Goal: Navigation & Orientation: Find specific page/section

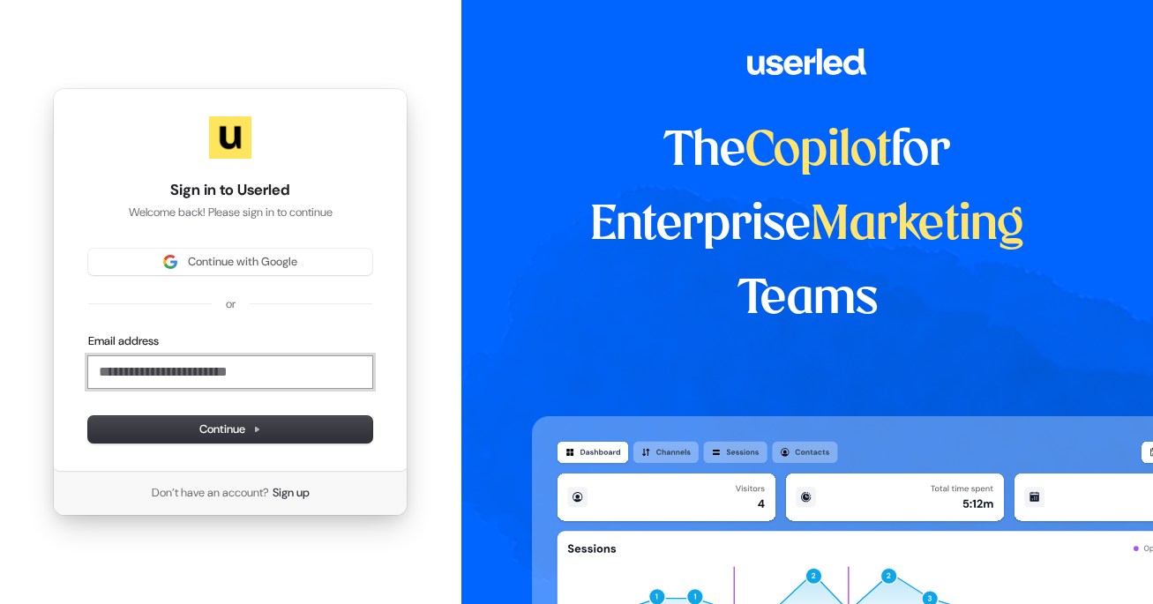
click at [190, 370] on input "Email address" at bounding box center [230, 372] width 284 height 32
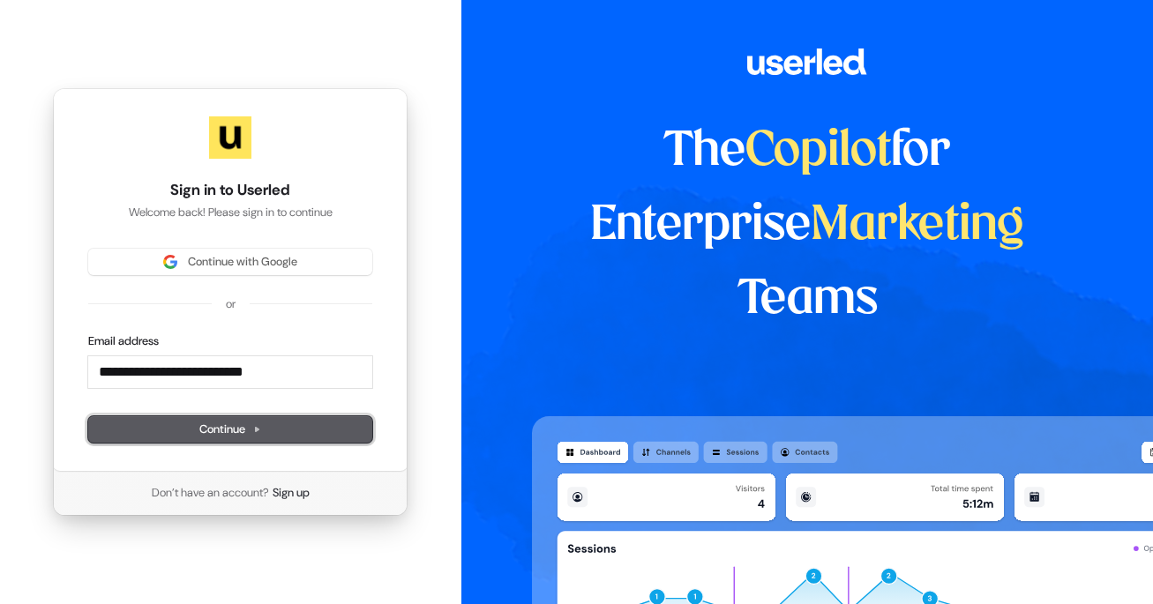
click at [193, 429] on button "Continue" at bounding box center [230, 429] width 284 height 26
type input "**********"
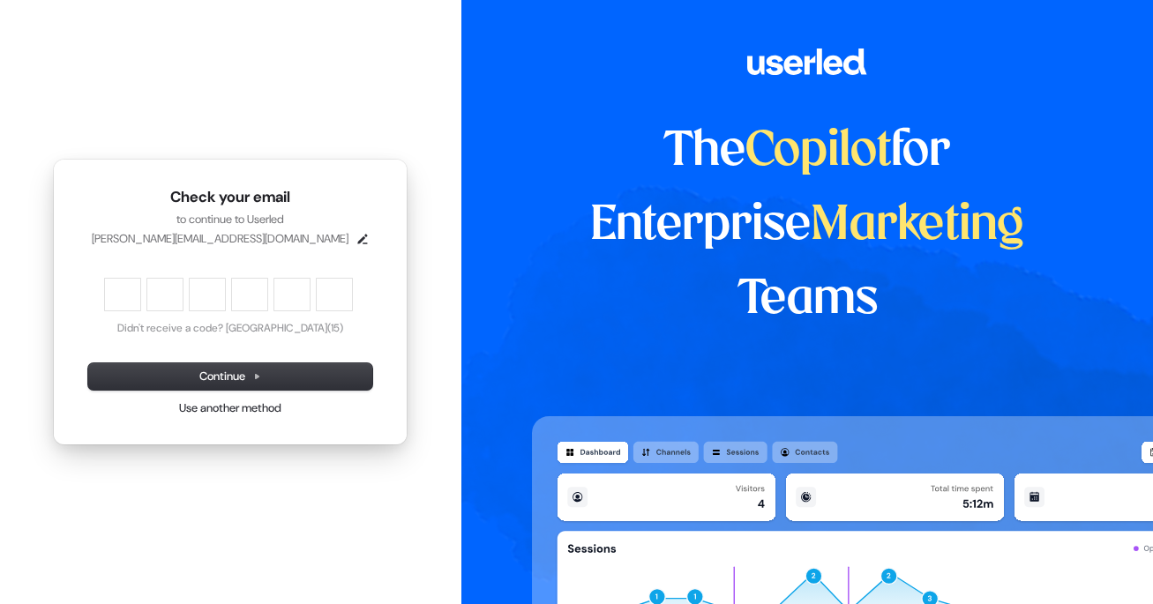
type input "******"
type input "*"
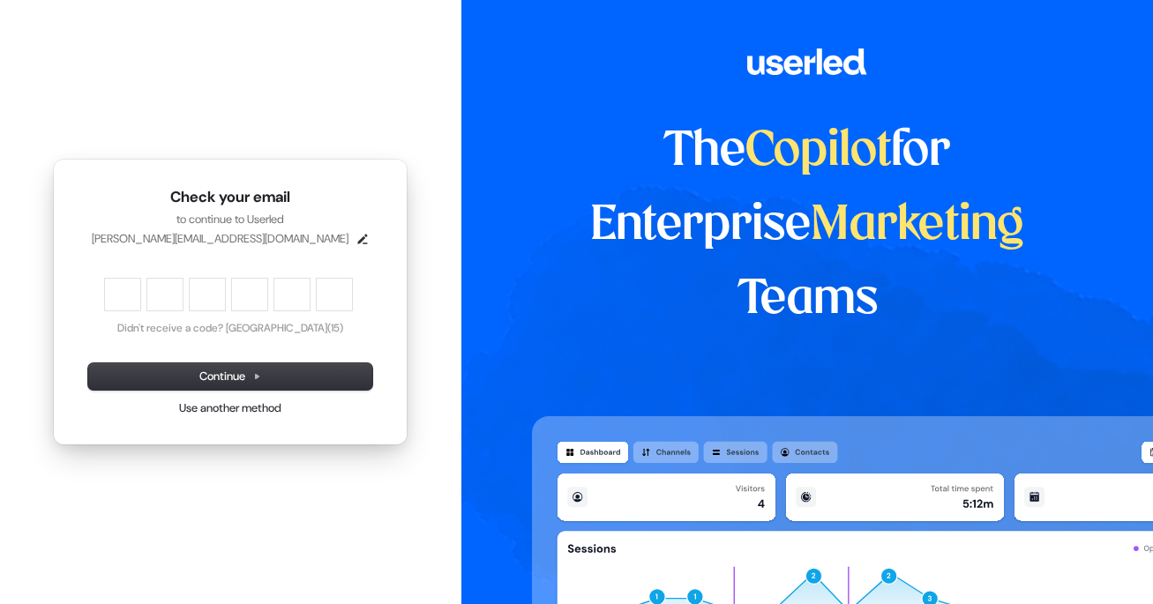
type input "*"
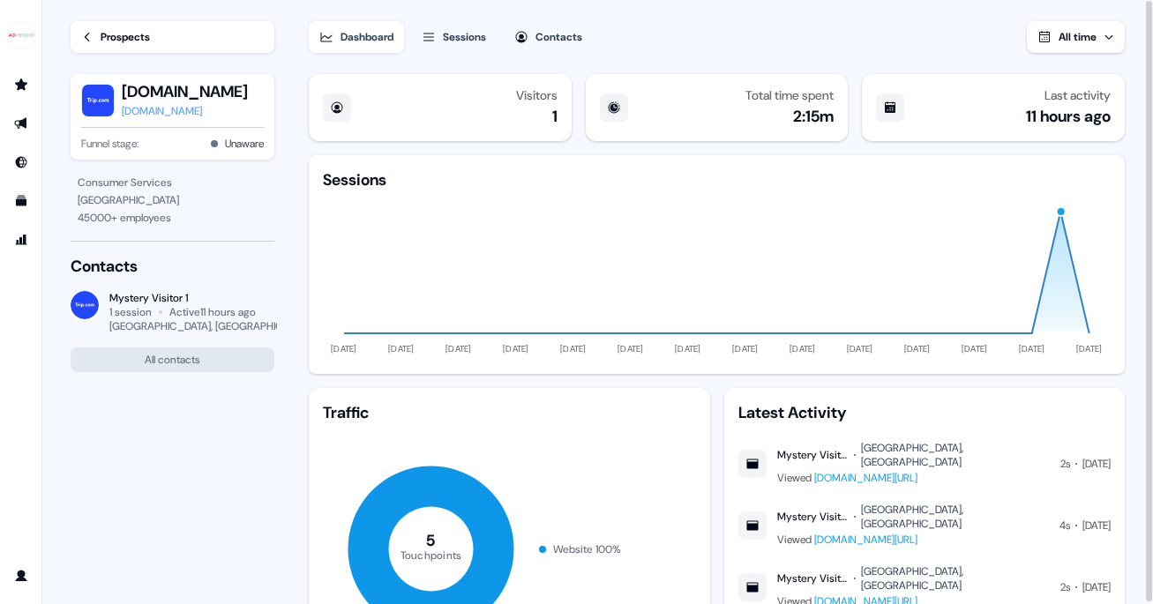
click at [529, 100] on div "Visitors" at bounding box center [536, 95] width 41 height 14
click at [578, 30] on div "Contacts" at bounding box center [558, 37] width 47 height 18
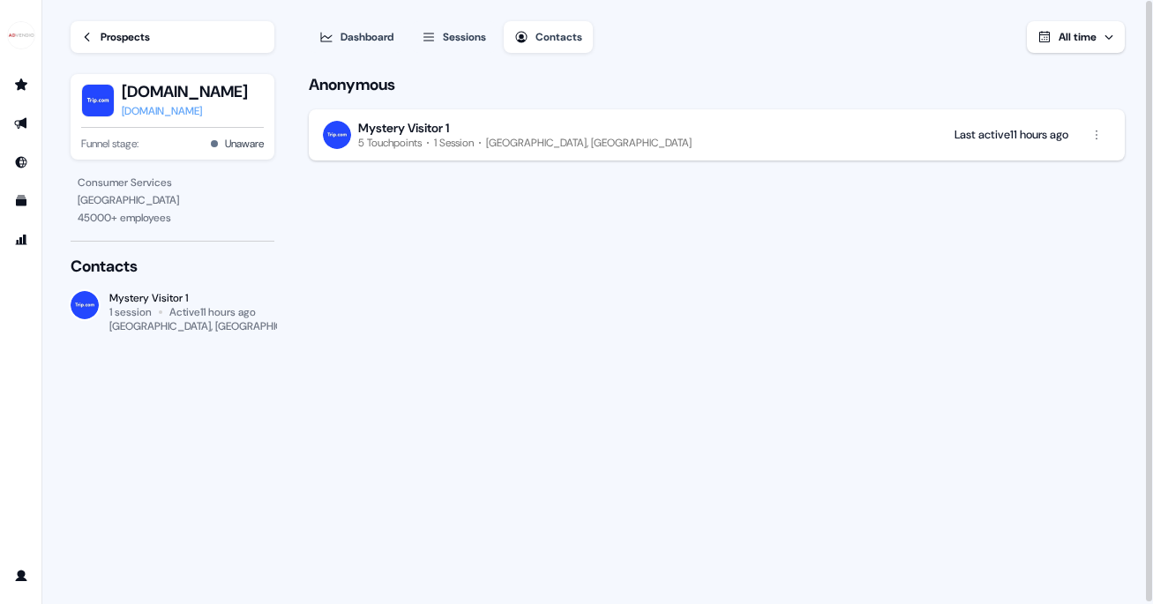
click at [355, 30] on div "Dashboard" at bounding box center [366, 37] width 53 height 18
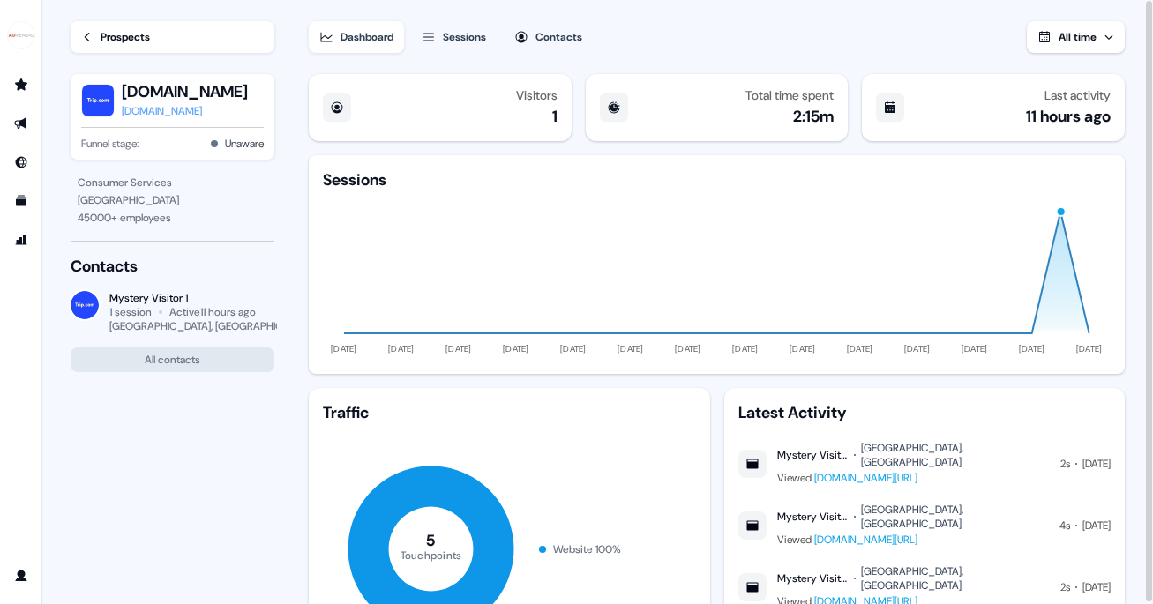
click at [139, 106] on div "trip.com" at bounding box center [185, 111] width 126 height 18
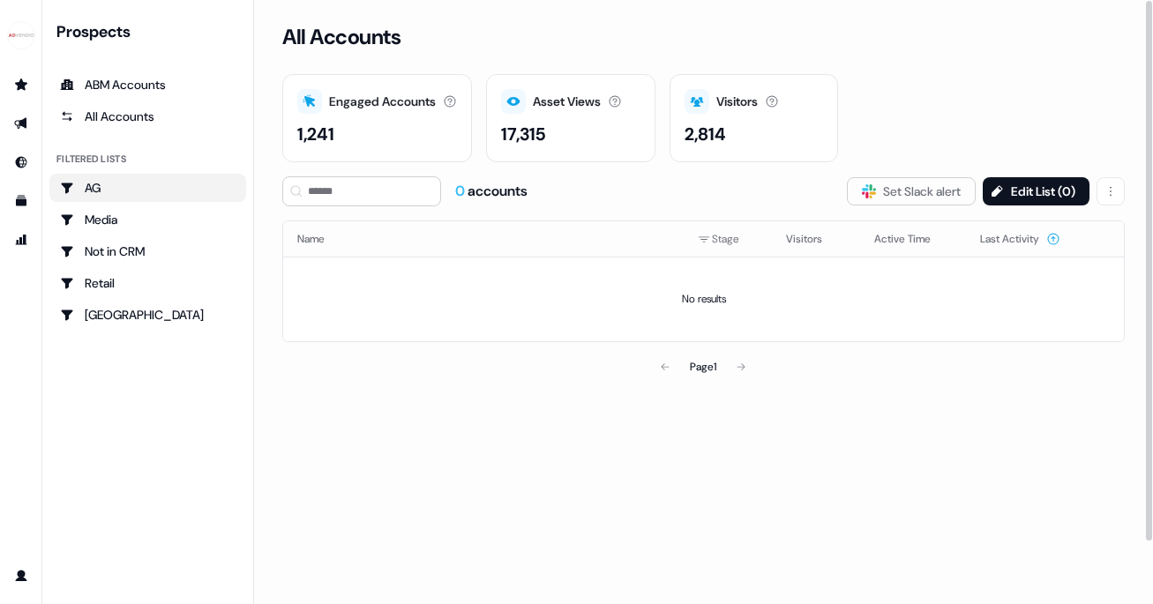
click at [130, 185] on div "AG" at bounding box center [148, 188] width 176 height 18
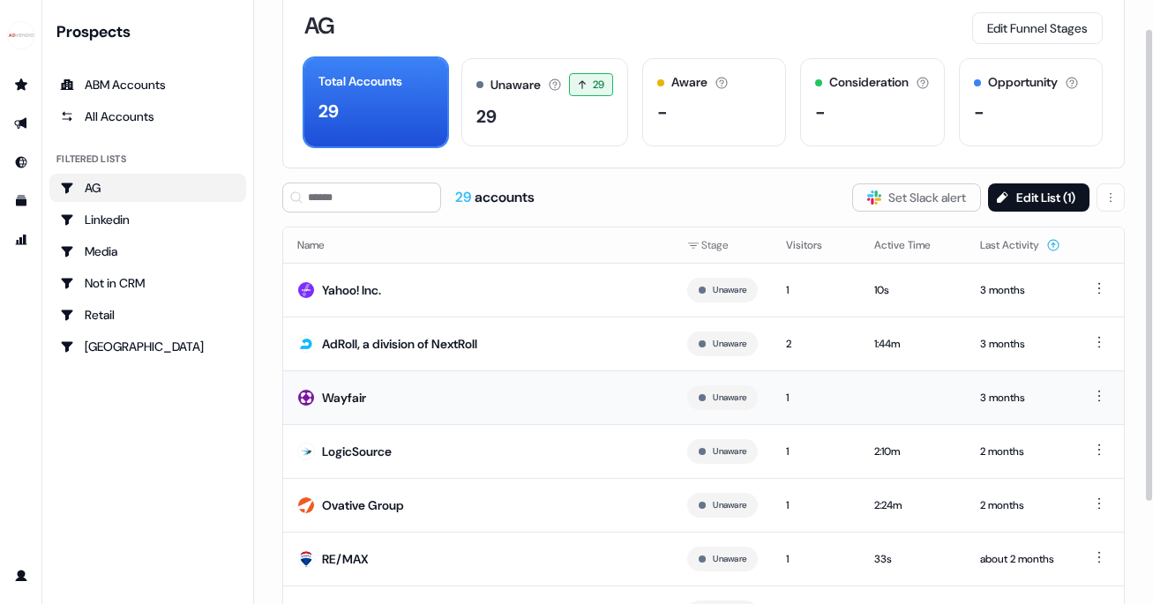
scroll to position [37, 0]
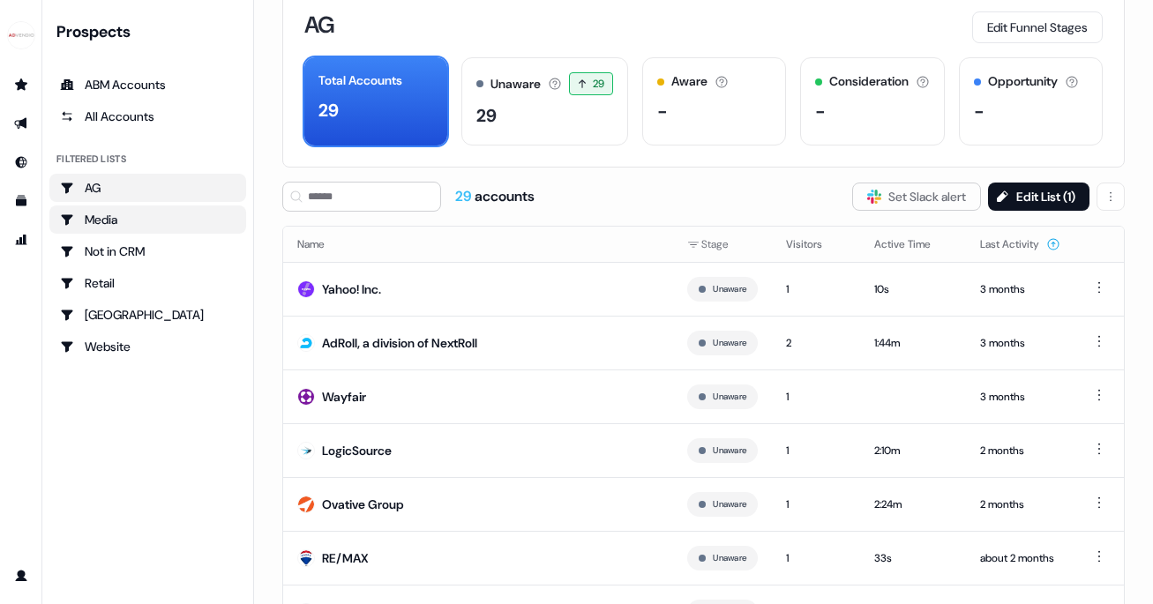
click at [181, 218] on div "Media" at bounding box center [148, 220] width 176 height 18
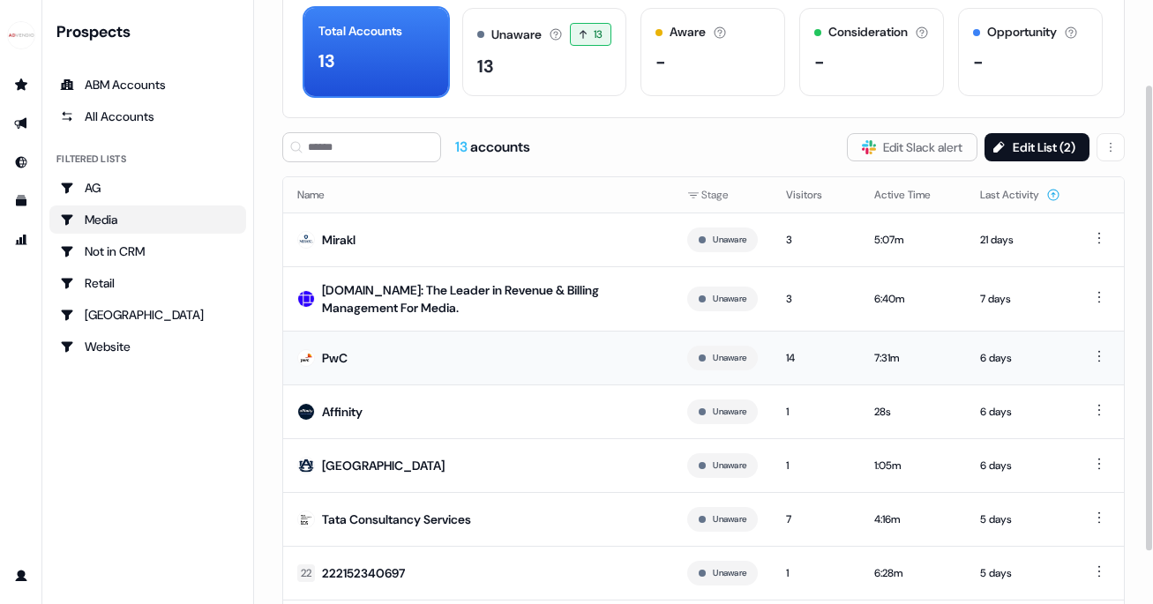
scroll to position [129, 0]
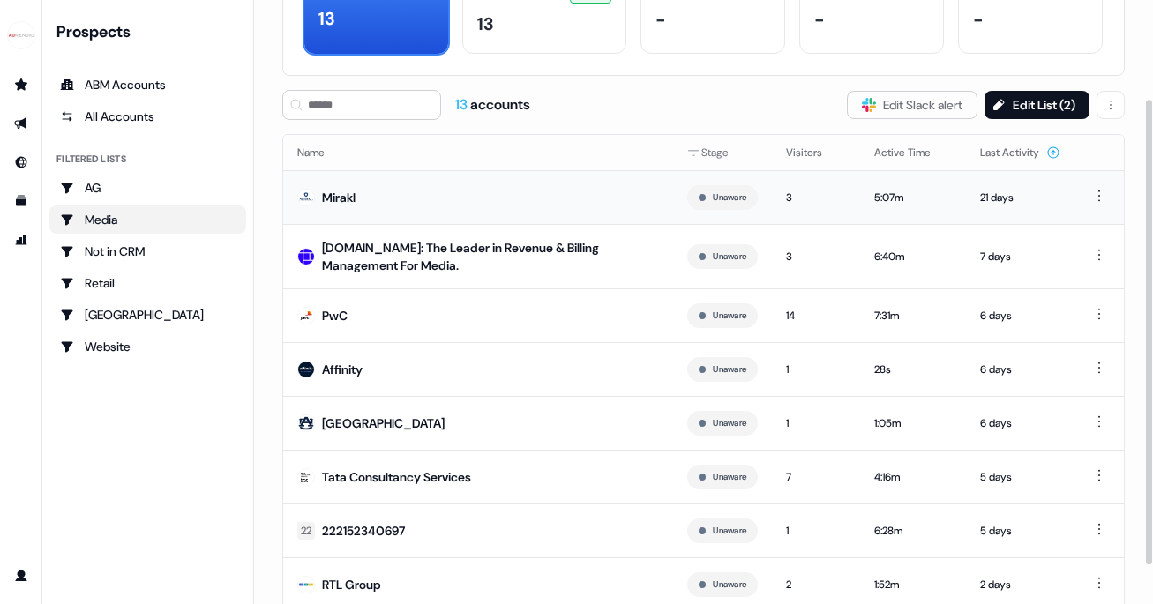
click at [355, 199] on div "Mirakl" at bounding box center [339, 198] width 34 height 18
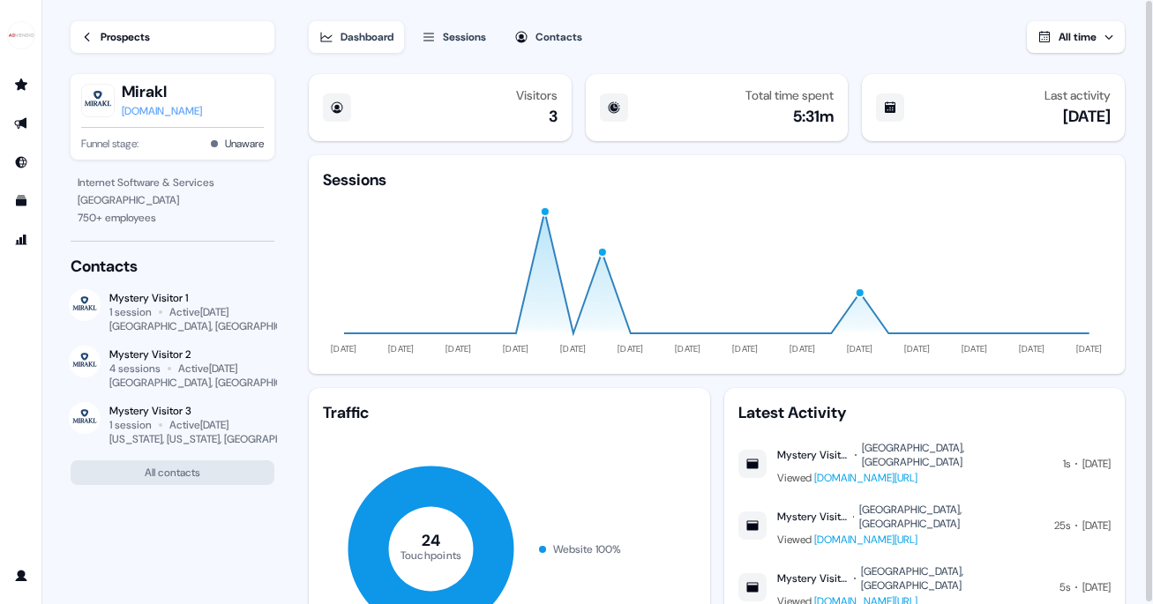
click at [542, 38] on div "Contacts" at bounding box center [558, 37] width 47 height 18
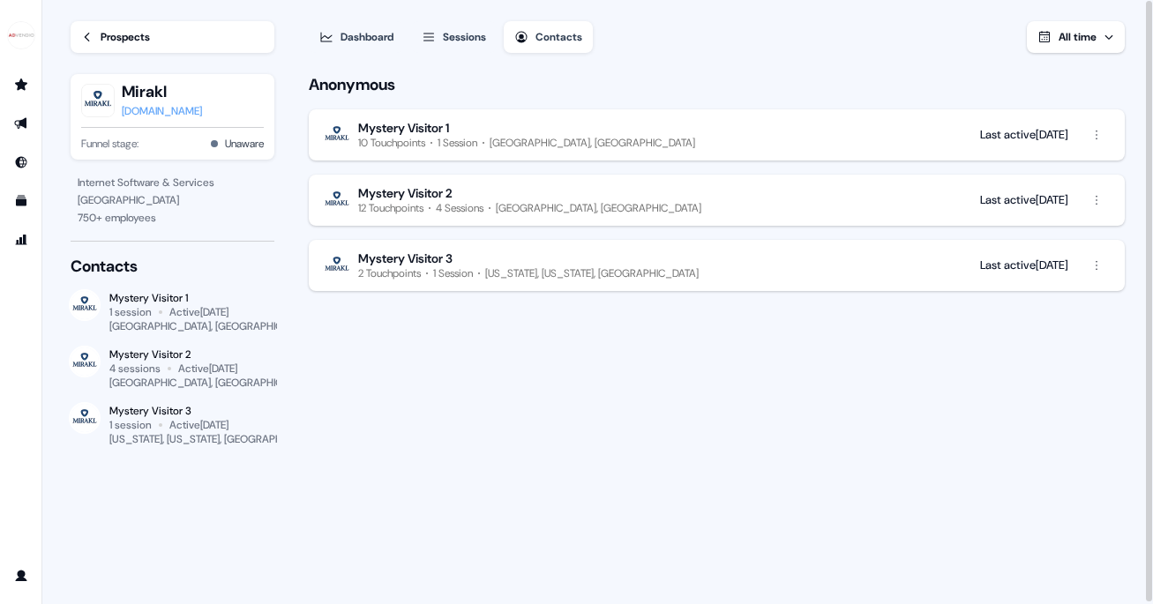
click at [163, 114] on div "[DOMAIN_NAME]" at bounding box center [162, 111] width 80 height 18
click at [109, 43] on div "Prospects" at bounding box center [125, 37] width 49 height 18
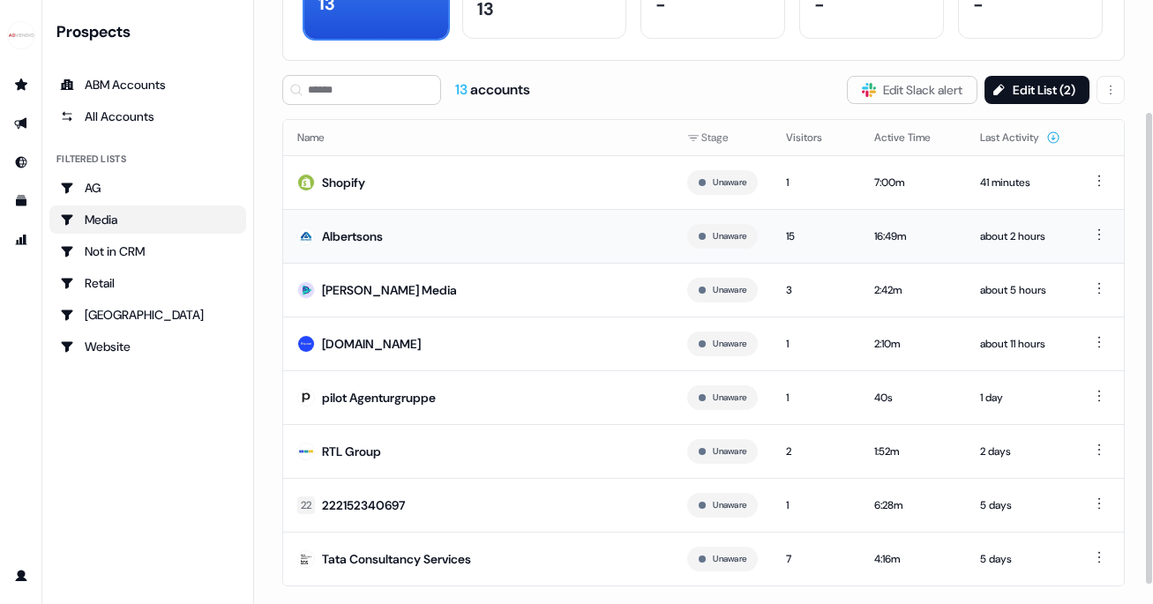
scroll to position [168, 0]
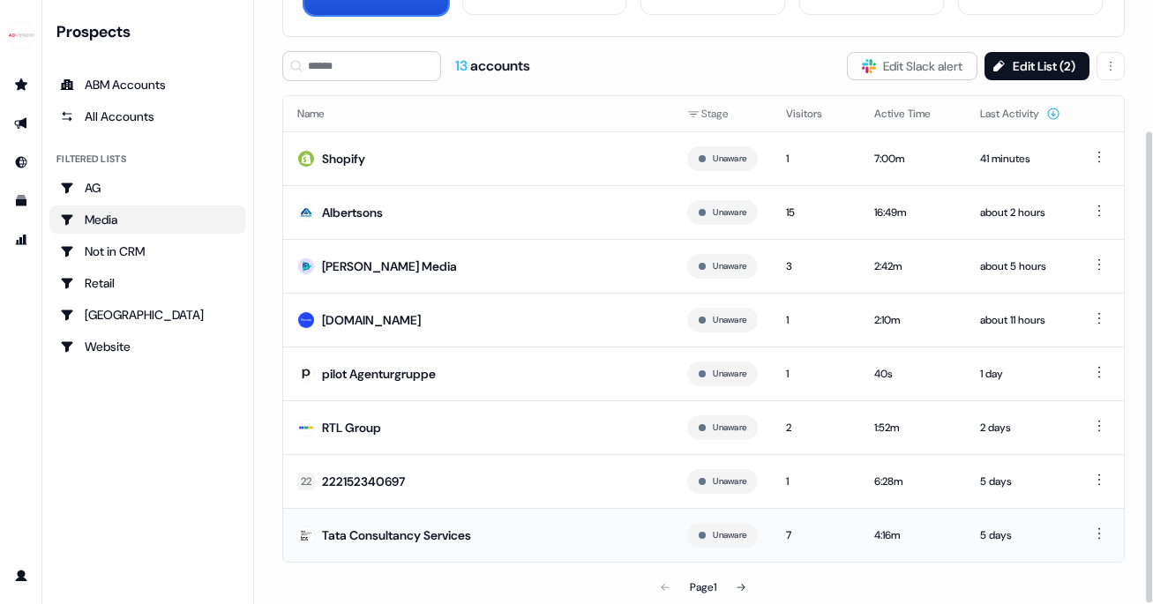
click at [394, 530] on div "Tata Consultancy Services" at bounding box center [396, 536] width 149 height 18
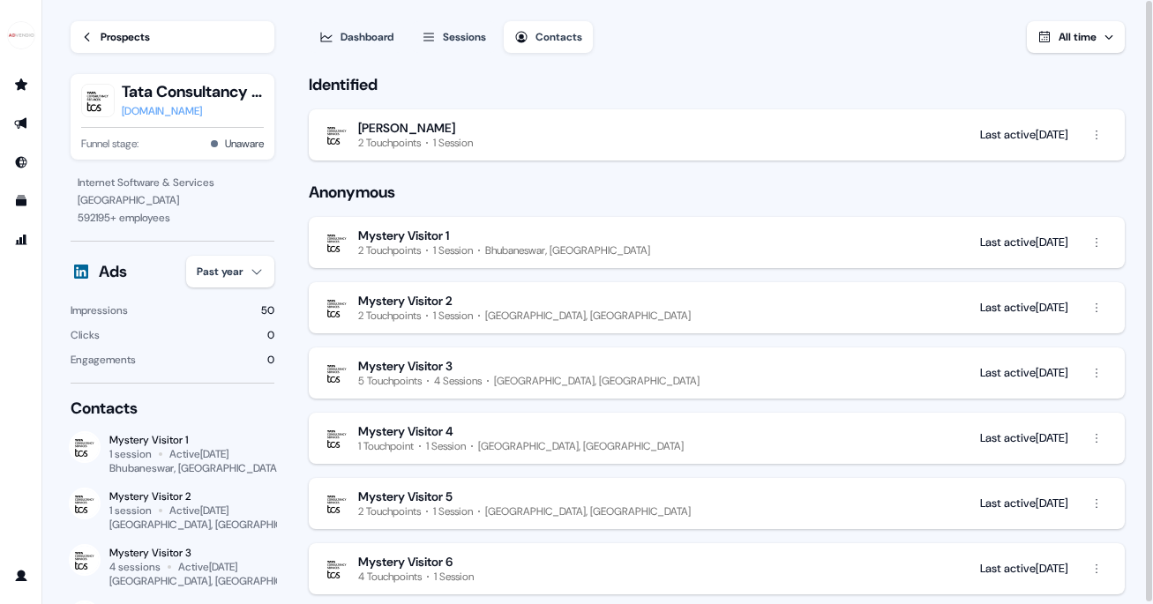
scroll to position [38, 0]
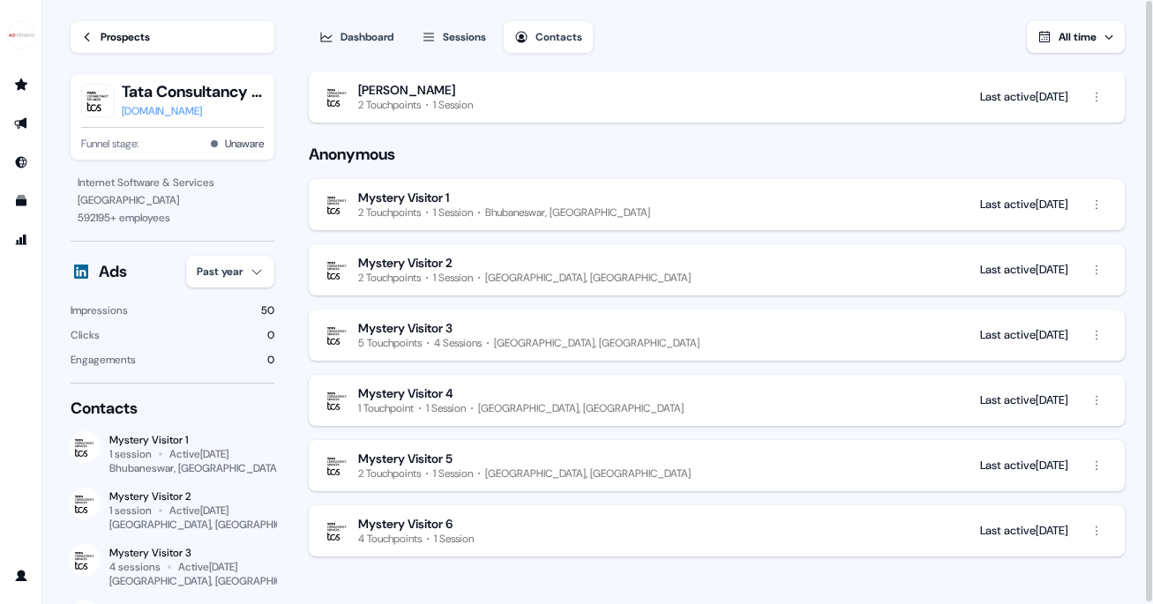
click at [106, 31] on div "Prospects" at bounding box center [125, 37] width 49 height 18
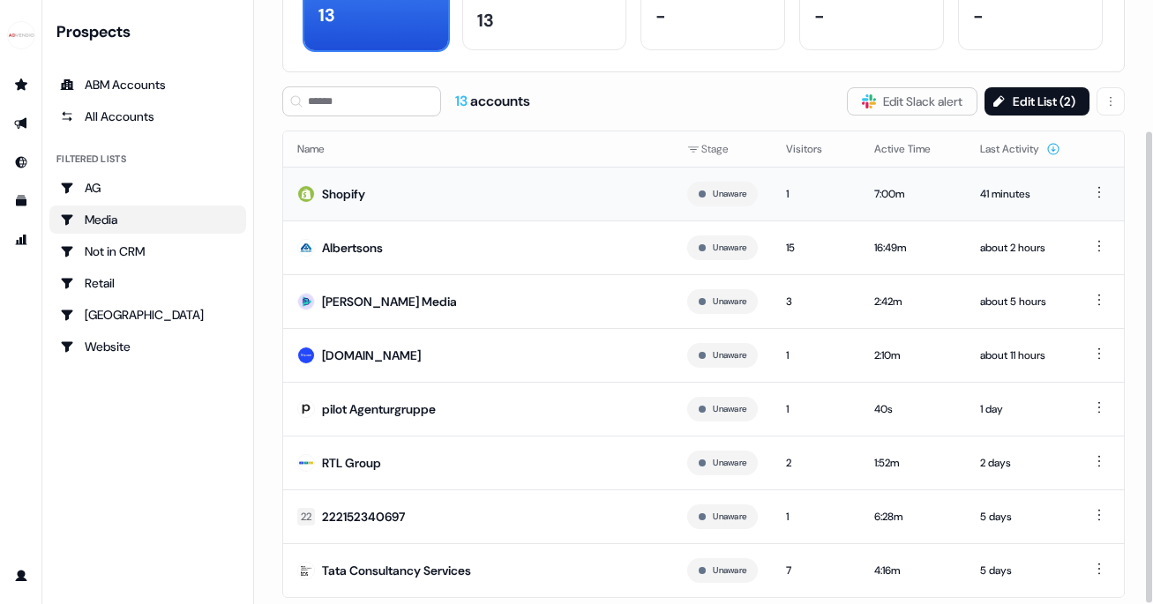
scroll to position [168, 0]
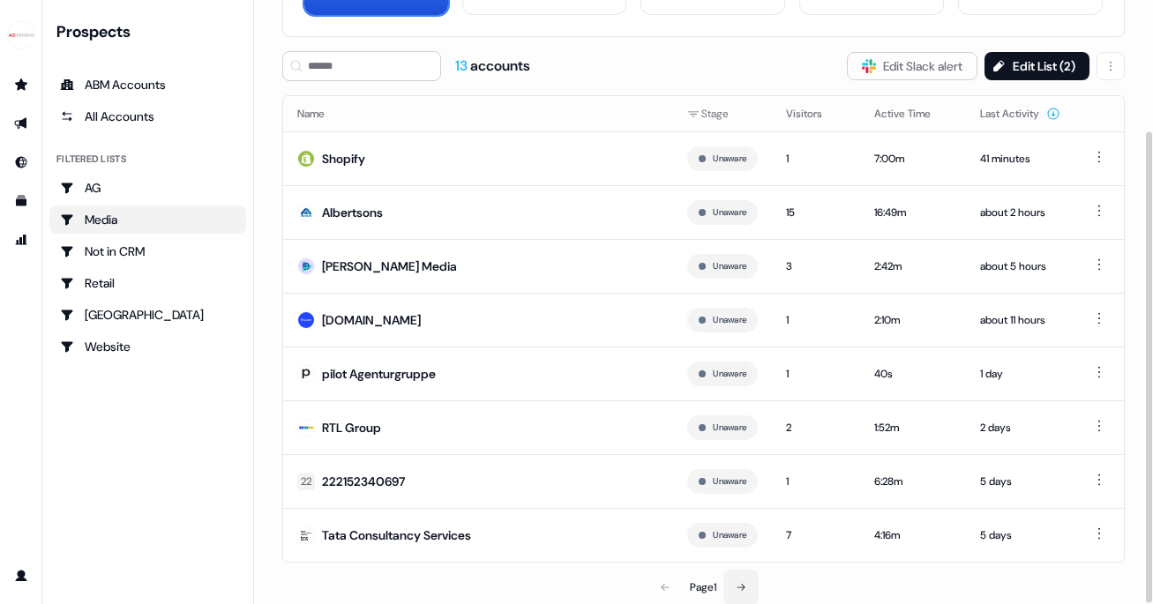
click at [741, 584] on icon at bounding box center [741, 587] width 11 height 11
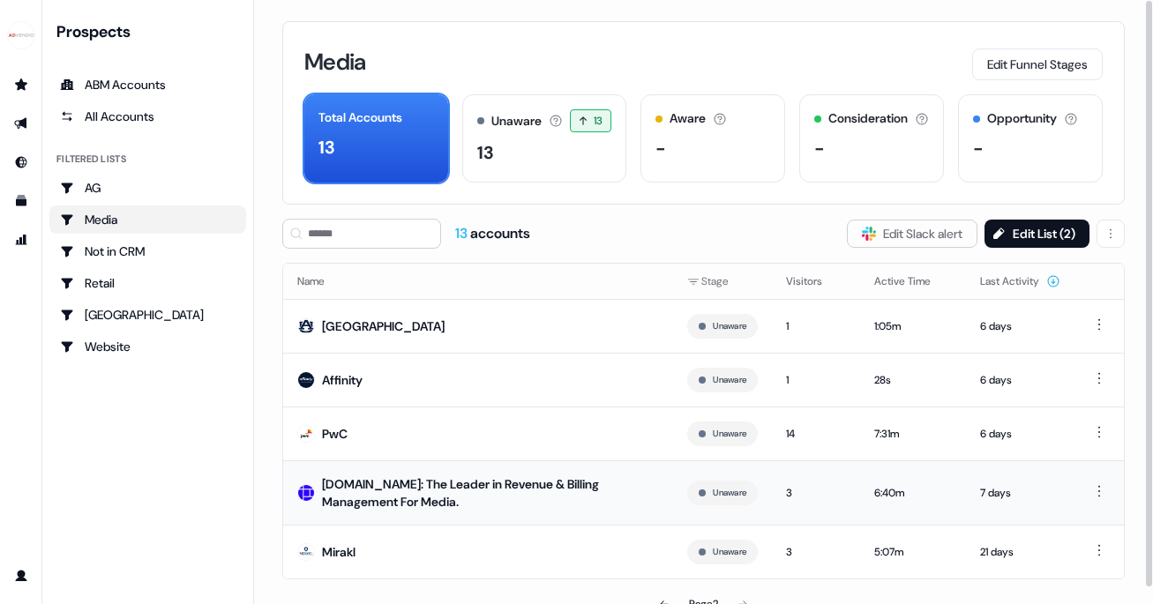
scroll to position [17, 0]
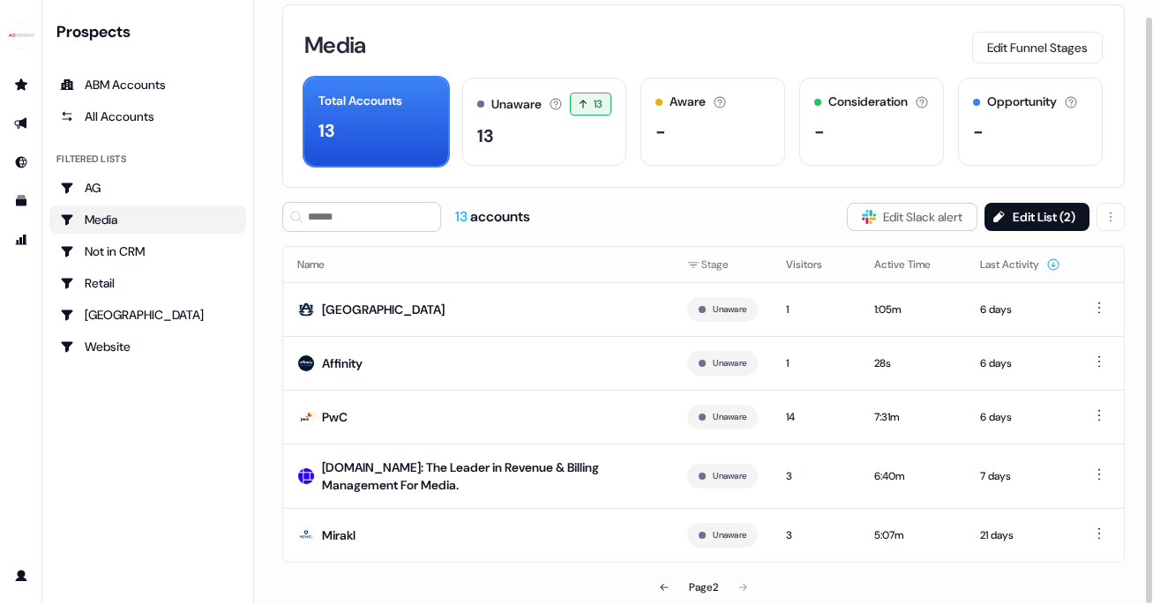
click at [738, 581] on div "Page 2" at bounding box center [704, 587] width 272 height 35
click at [659, 586] on icon at bounding box center [664, 587] width 11 height 11
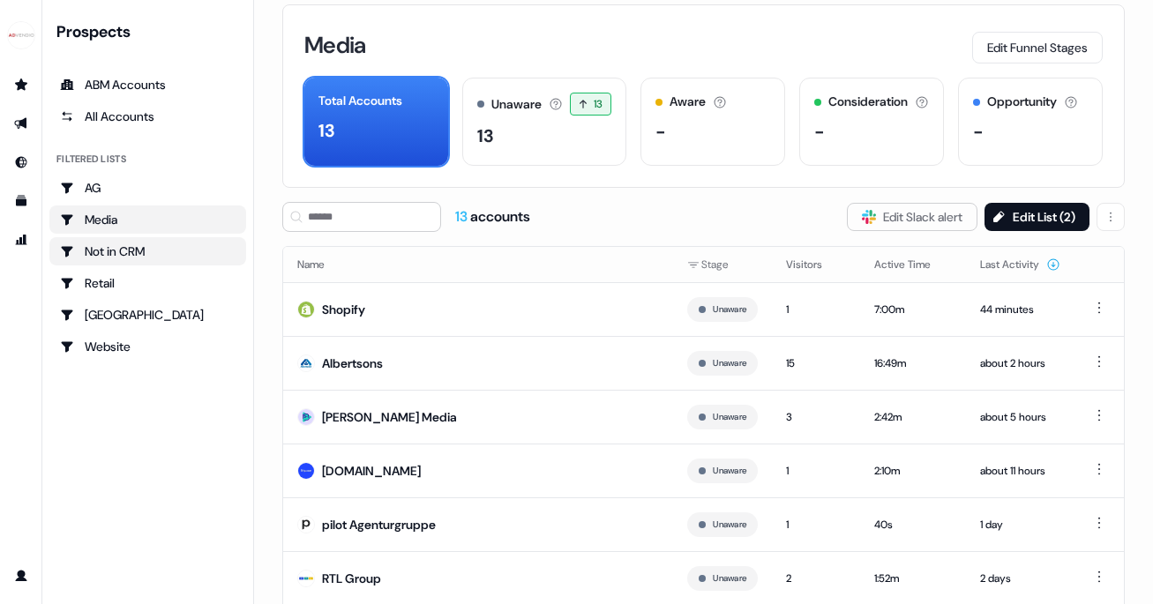
click at [116, 255] on div "Not in CRM" at bounding box center [148, 252] width 176 height 18
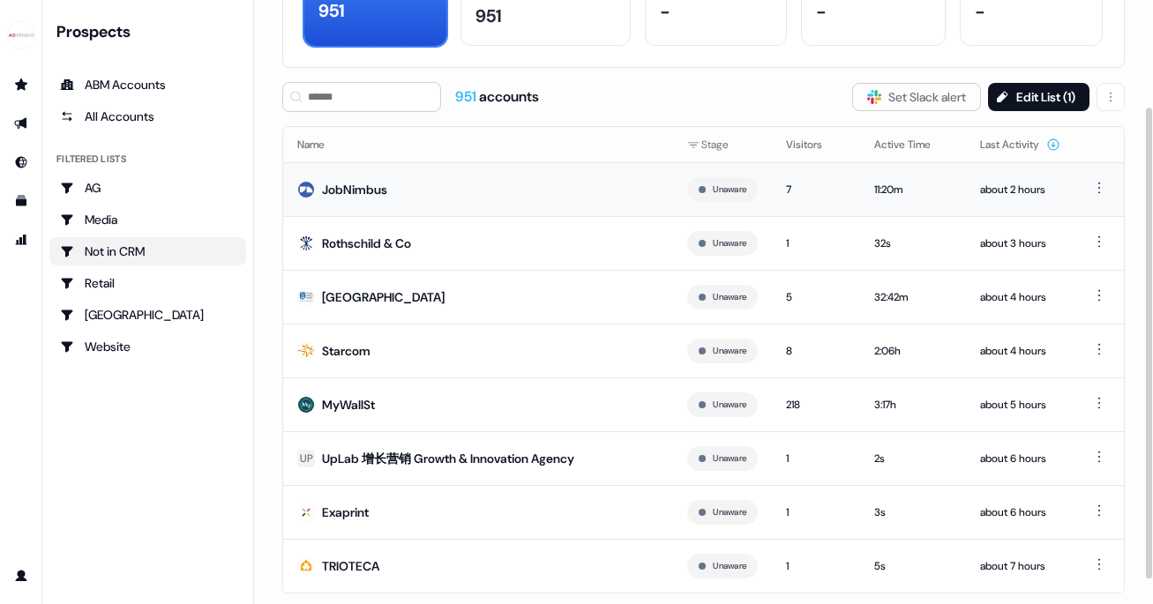
scroll to position [168, 0]
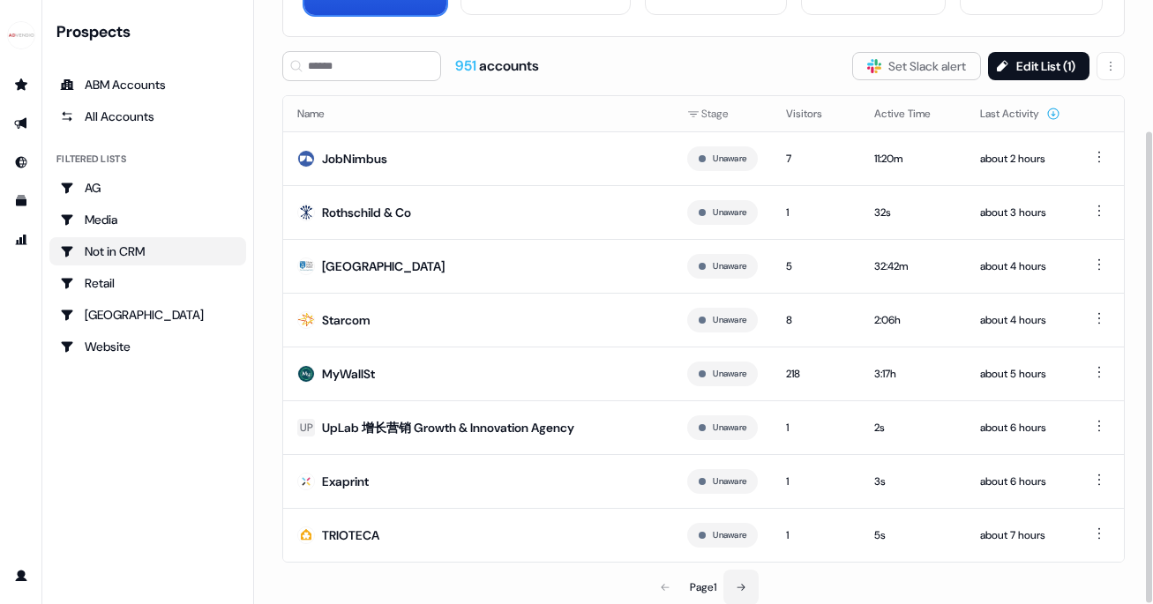
click at [746, 584] on icon at bounding box center [741, 587] width 11 height 11
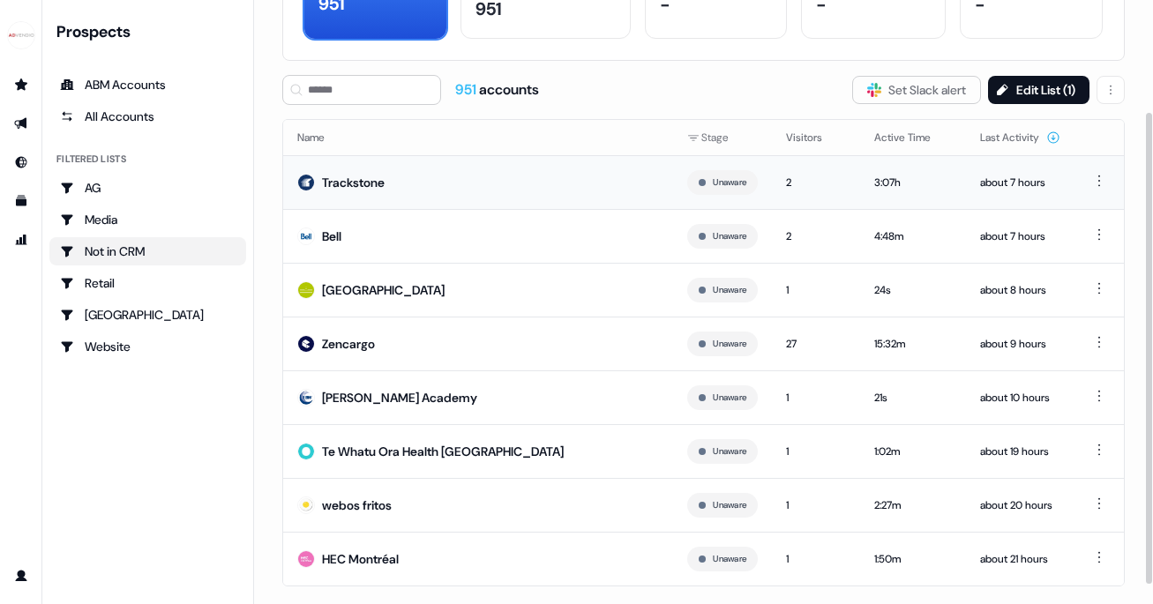
scroll to position [168, 0]
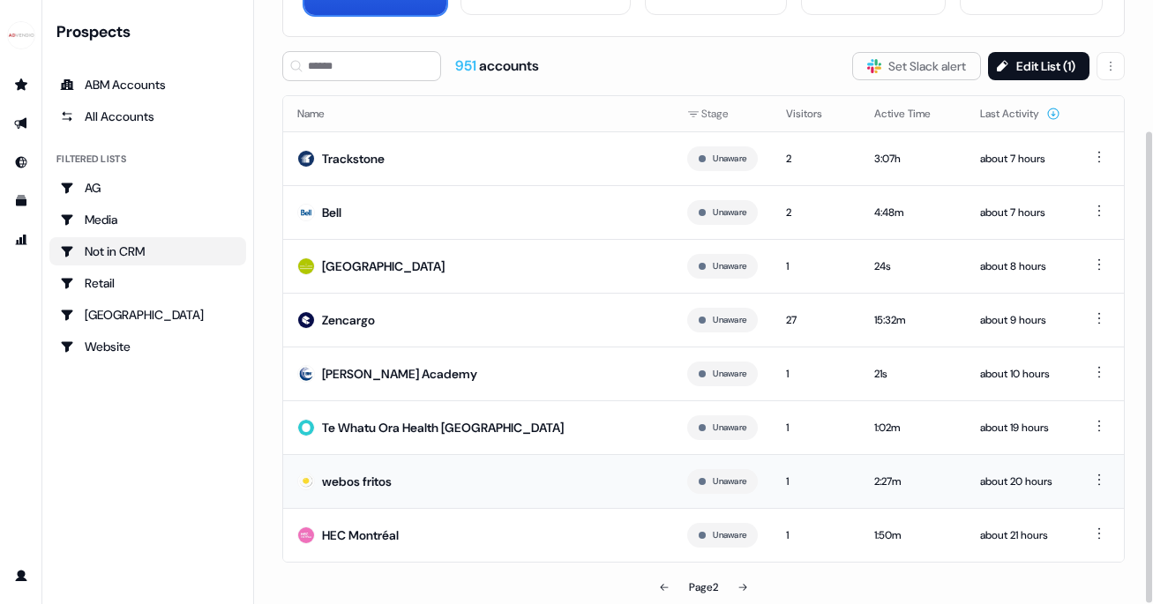
click at [385, 482] on div "webos fritos" at bounding box center [357, 482] width 70 height 18
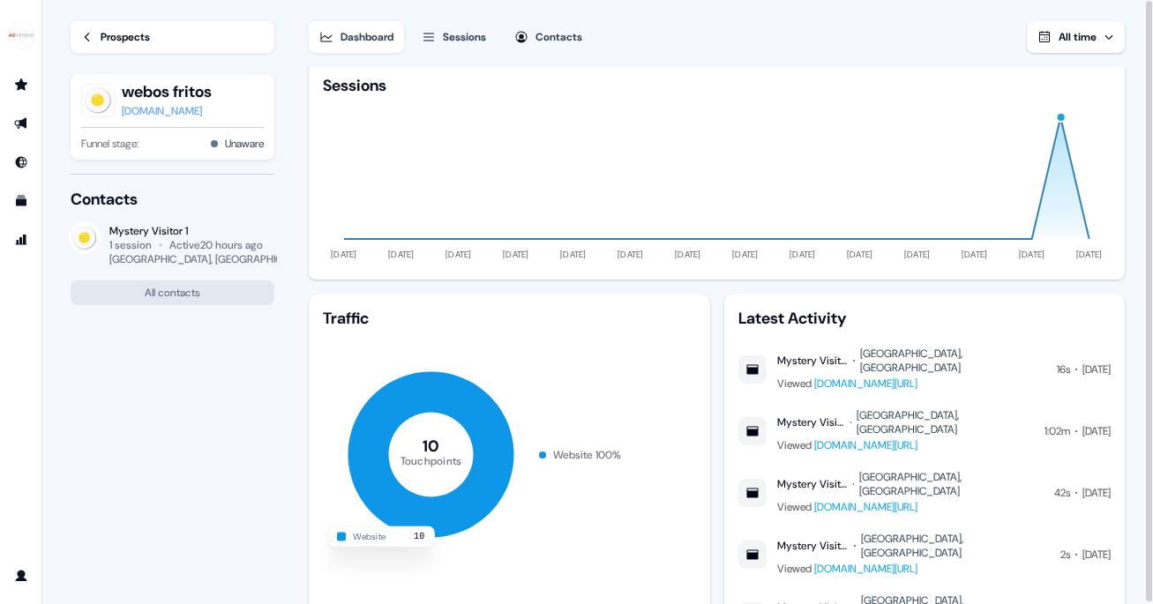
scroll to position [113, 0]
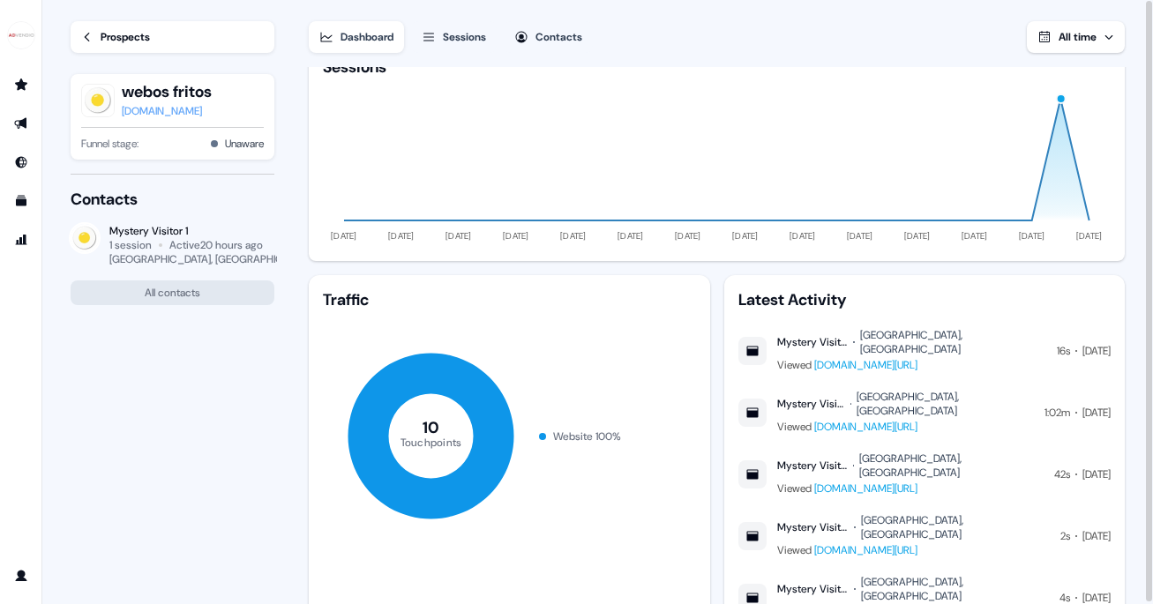
click at [165, 112] on div "[DOMAIN_NAME]" at bounding box center [167, 111] width 90 height 18
click at [161, 37] on link "Prospects" at bounding box center [173, 37] width 204 height 32
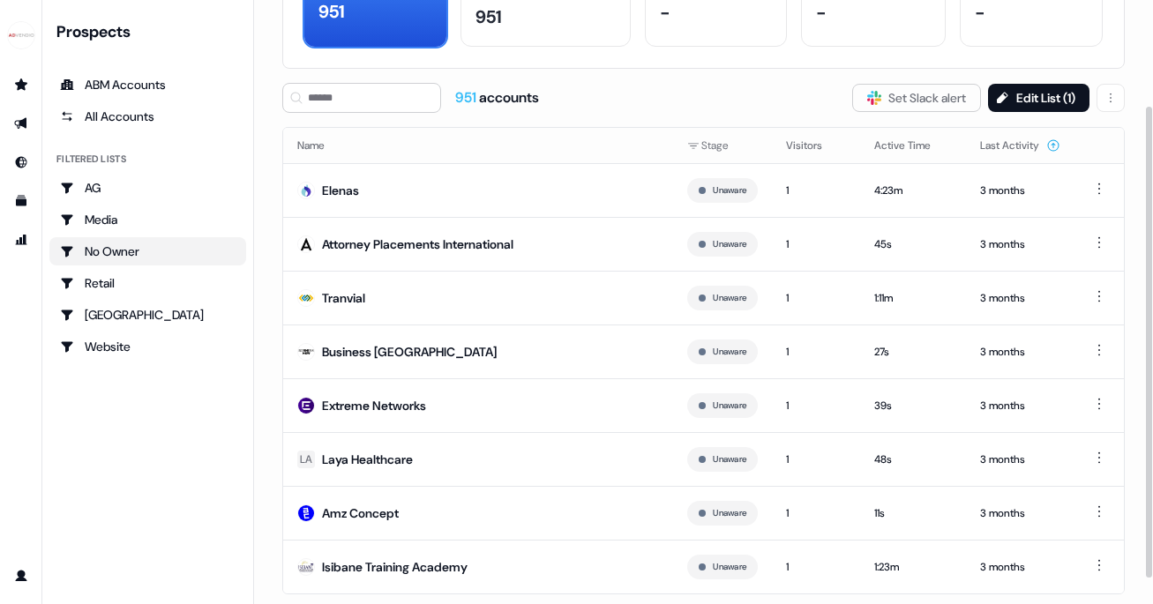
scroll to position [168, 0]
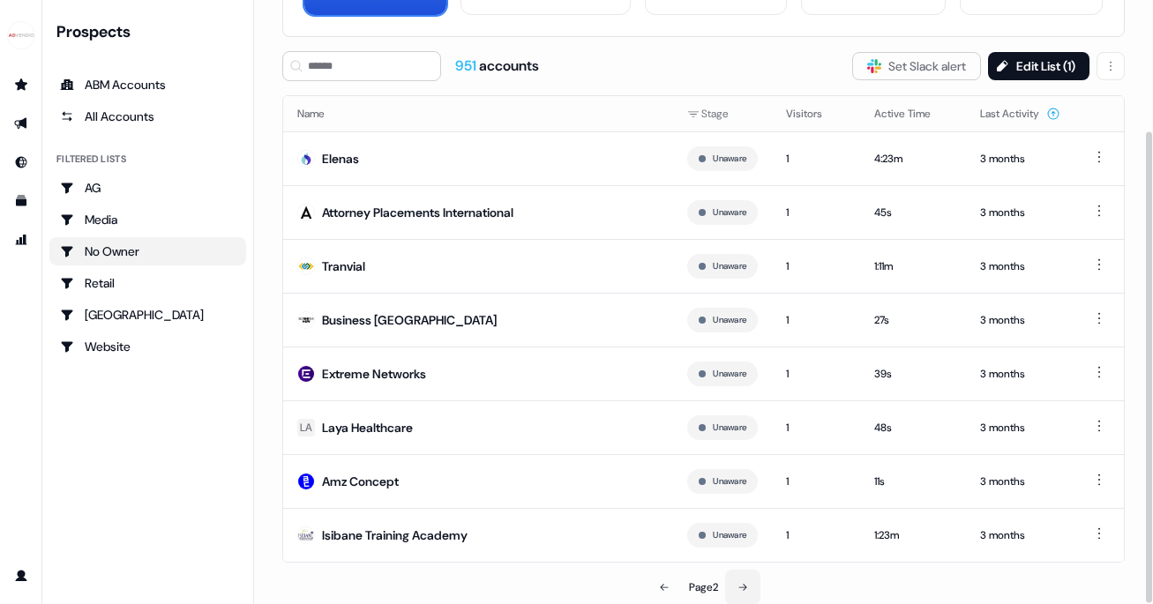
click at [748, 590] on icon at bounding box center [742, 587] width 11 height 11
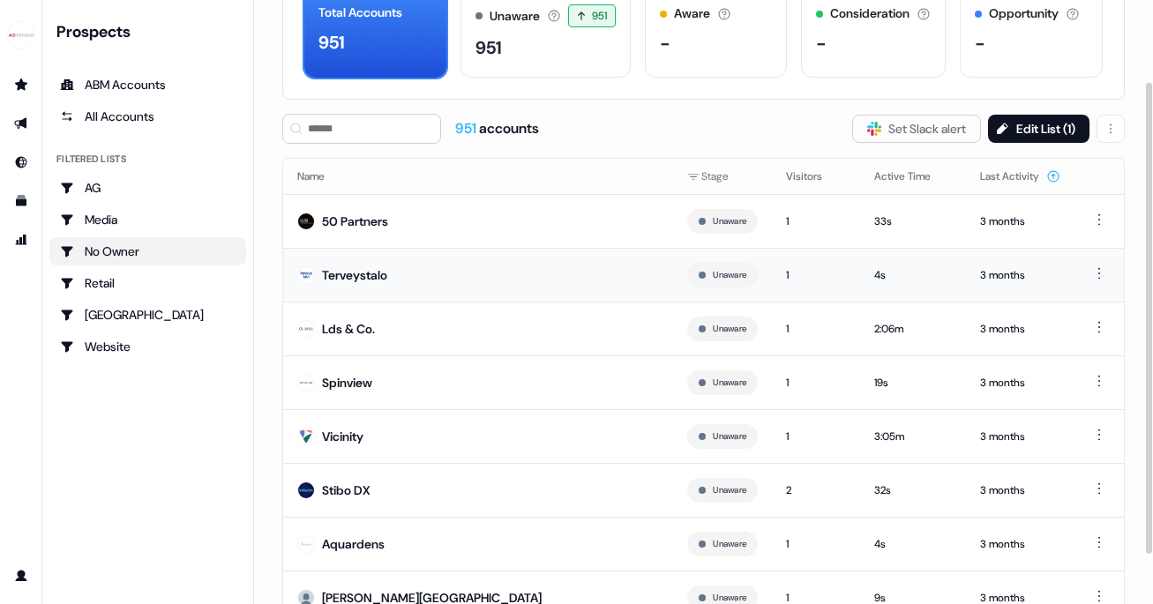
scroll to position [168, 0]
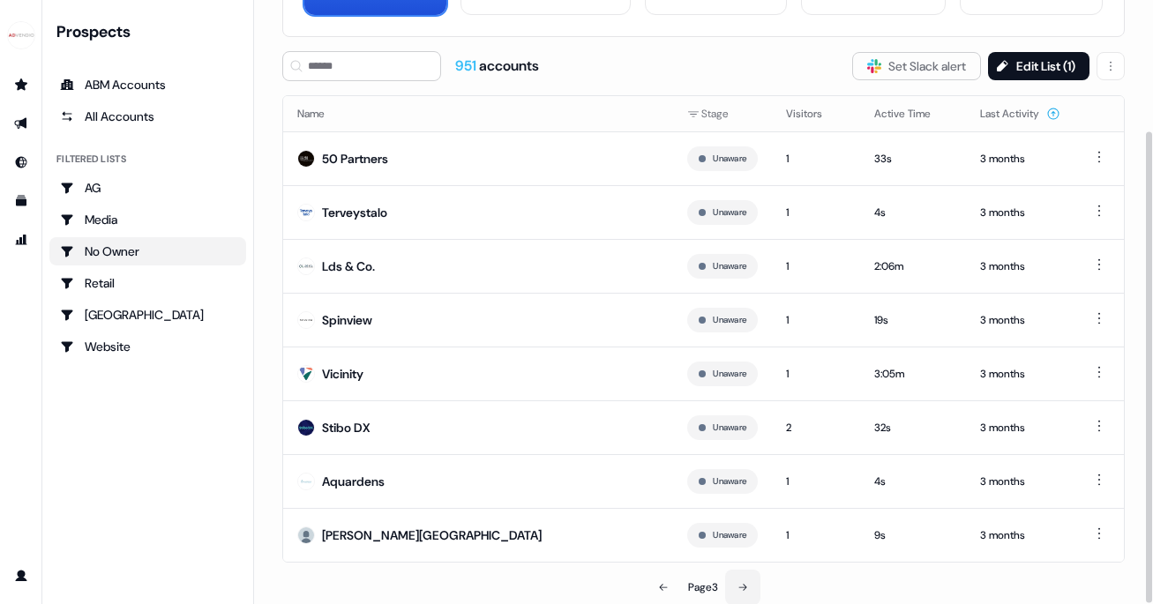
click at [742, 587] on icon at bounding box center [742, 587] width 11 height 11
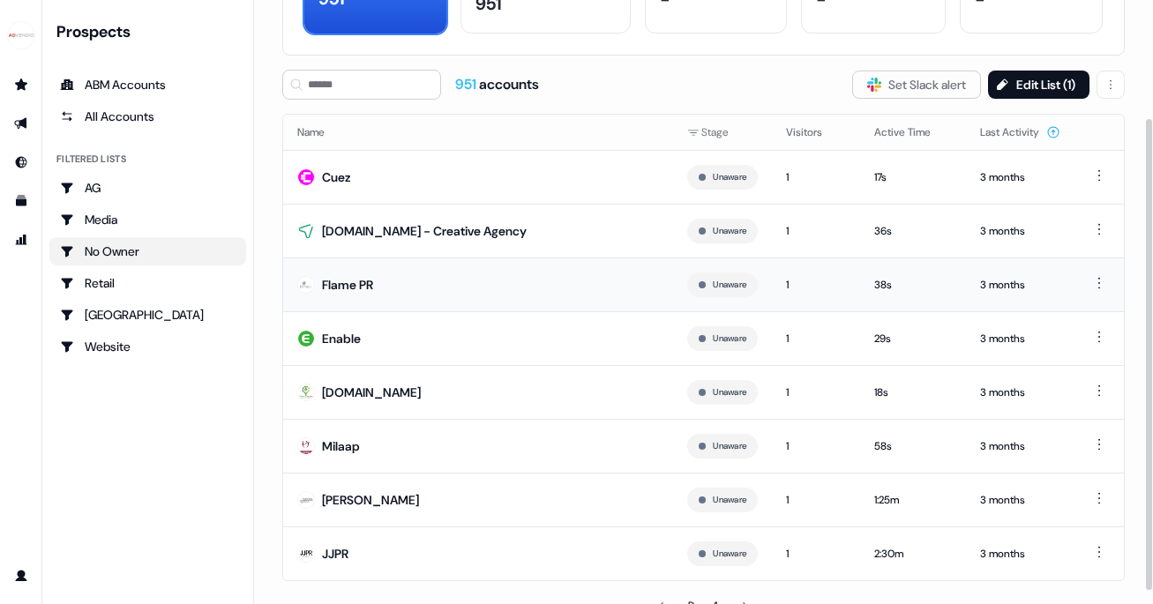
scroll to position [168, 0]
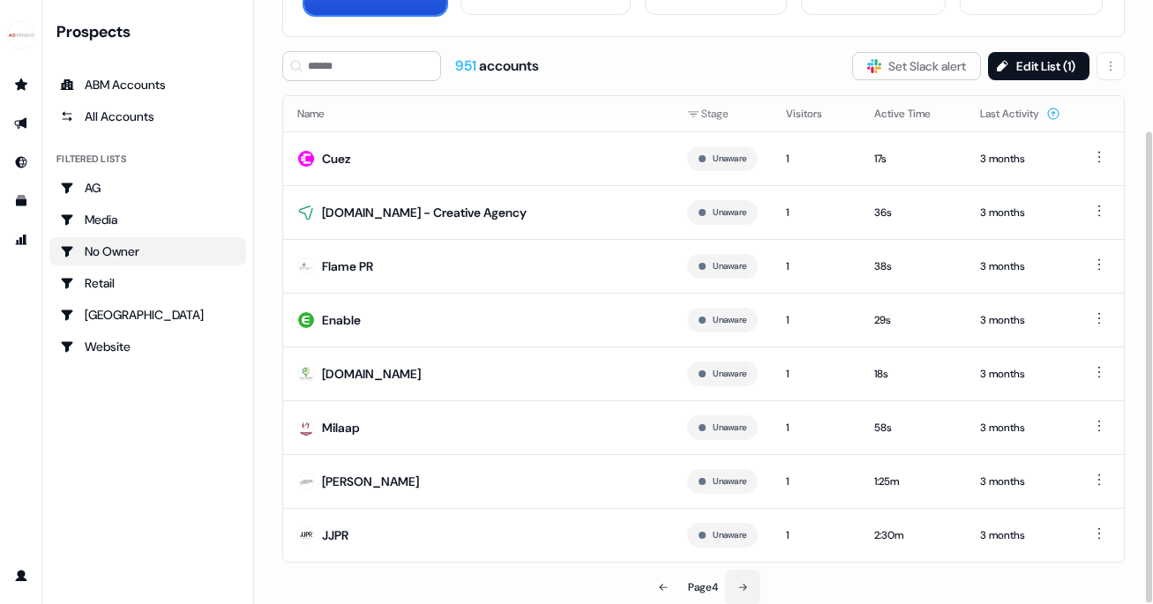
click at [751, 587] on button at bounding box center [742, 587] width 35 height 35
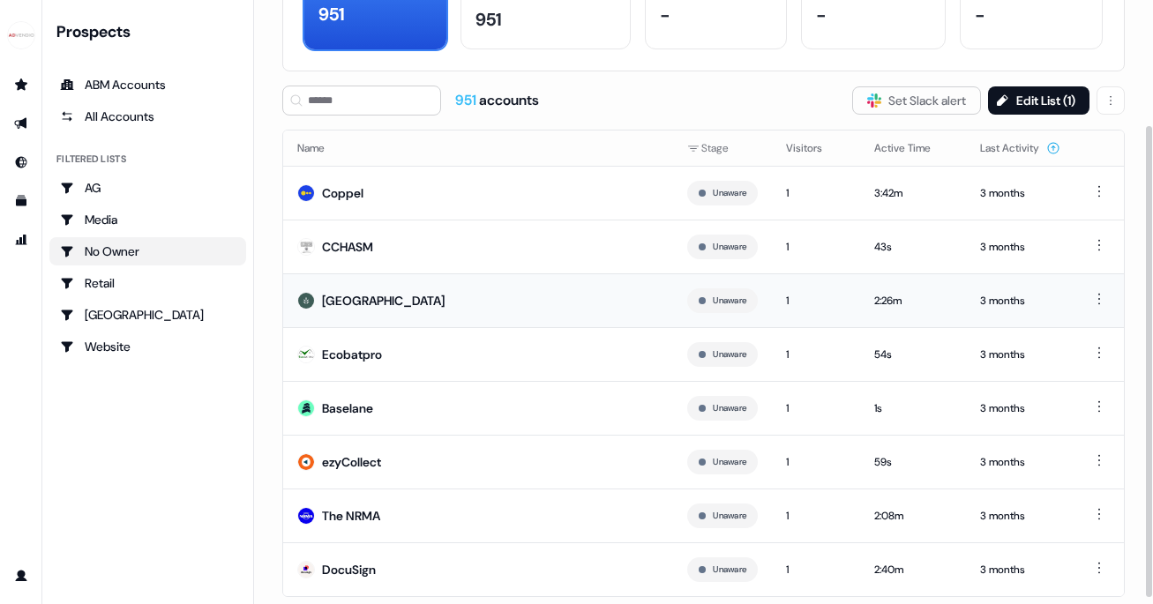
scroll to position [168, 0]
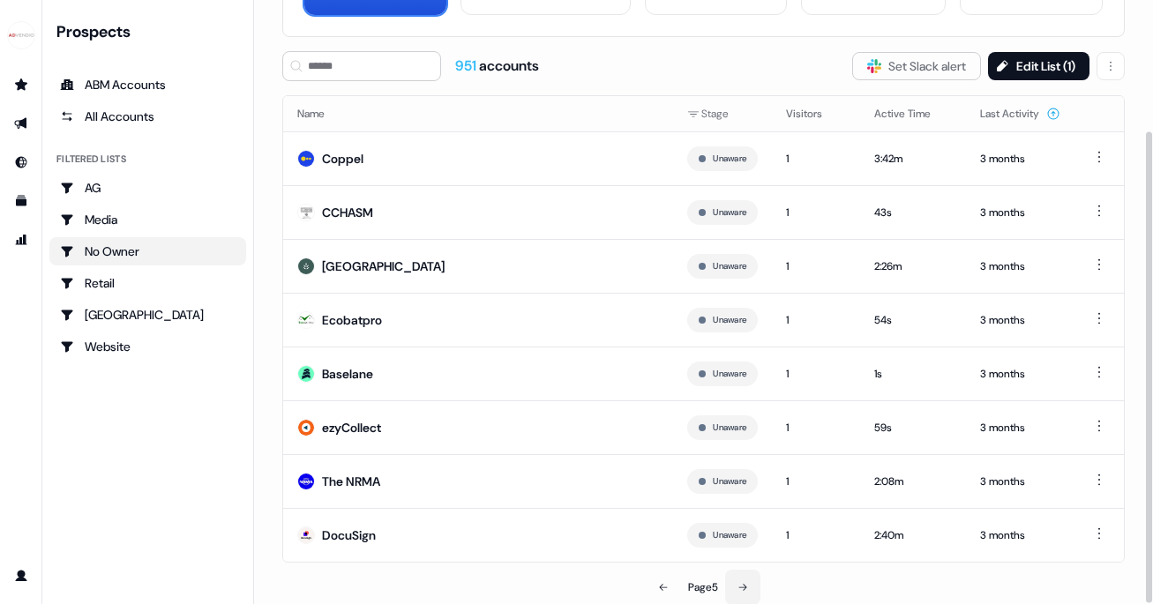
click at [747, 587] on icon at bounding box center [743, 587] width 8 height 7
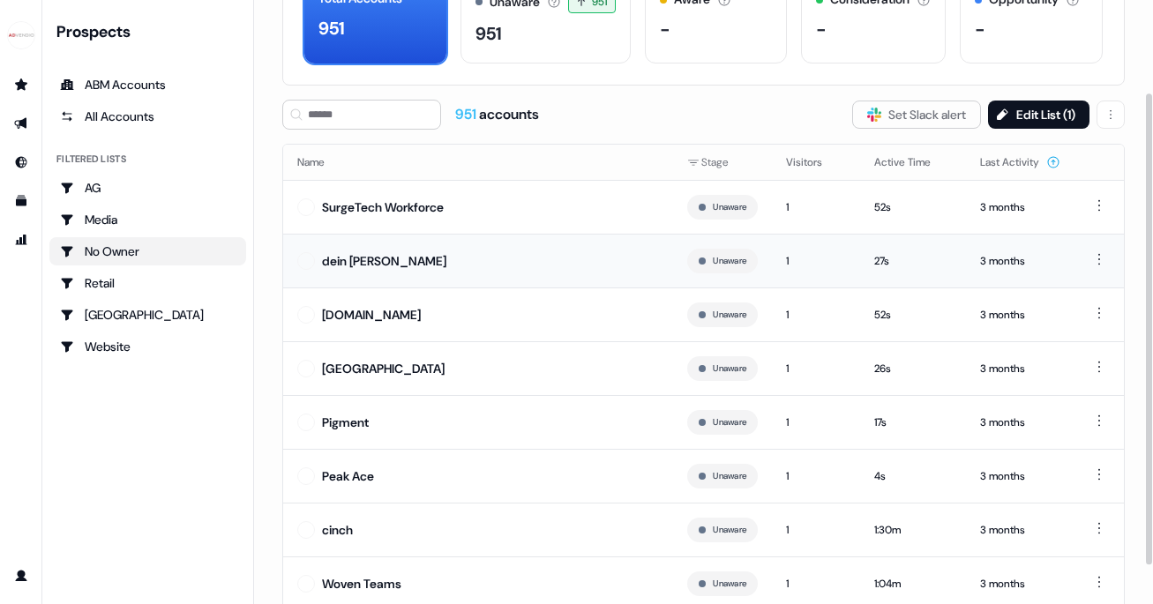
scroll to position [168, 0]
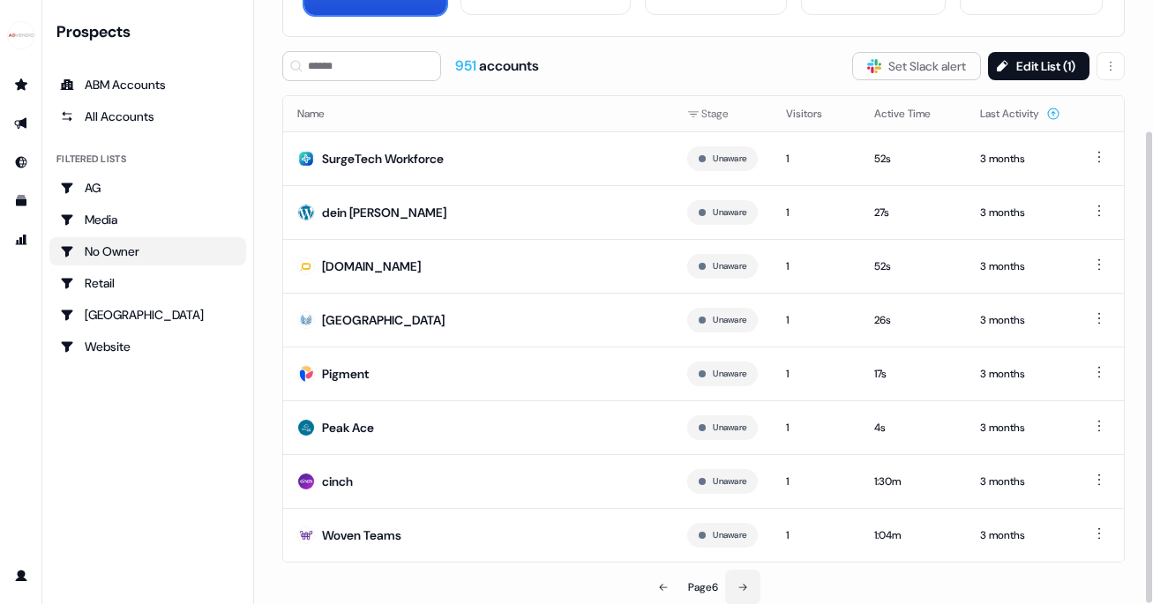
click at [746, 588] on icon at bounding box center [743, 587] width 8 height 7
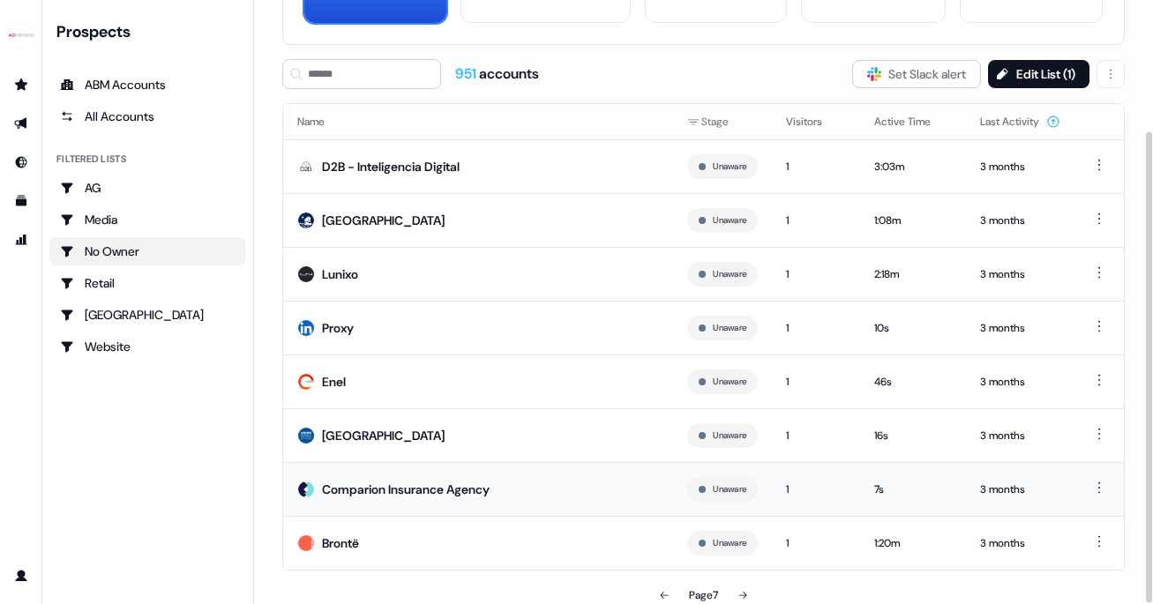
scroll to position [168, 0]
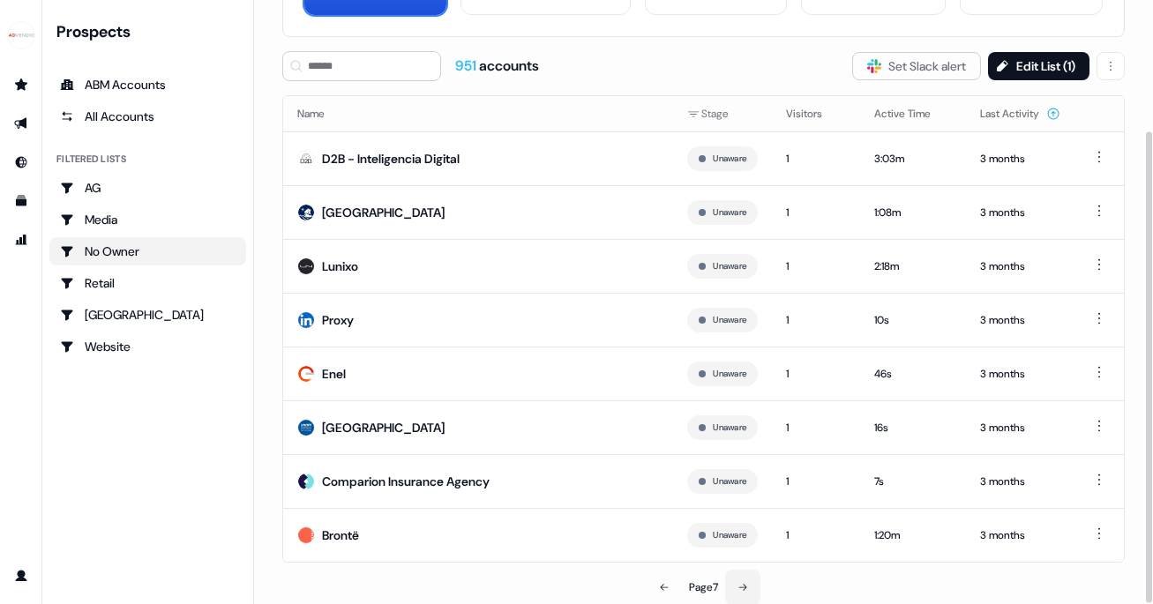
click at [745, 587] on icon at bounding box center [742, 587] width 11 height 11
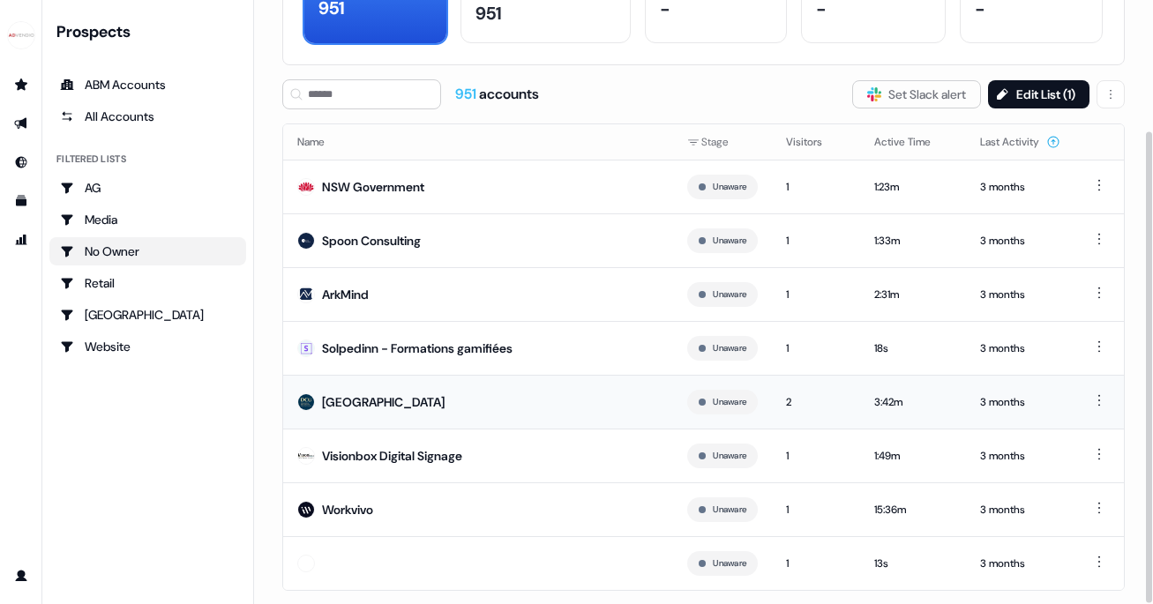
scroll to position [168, 0]
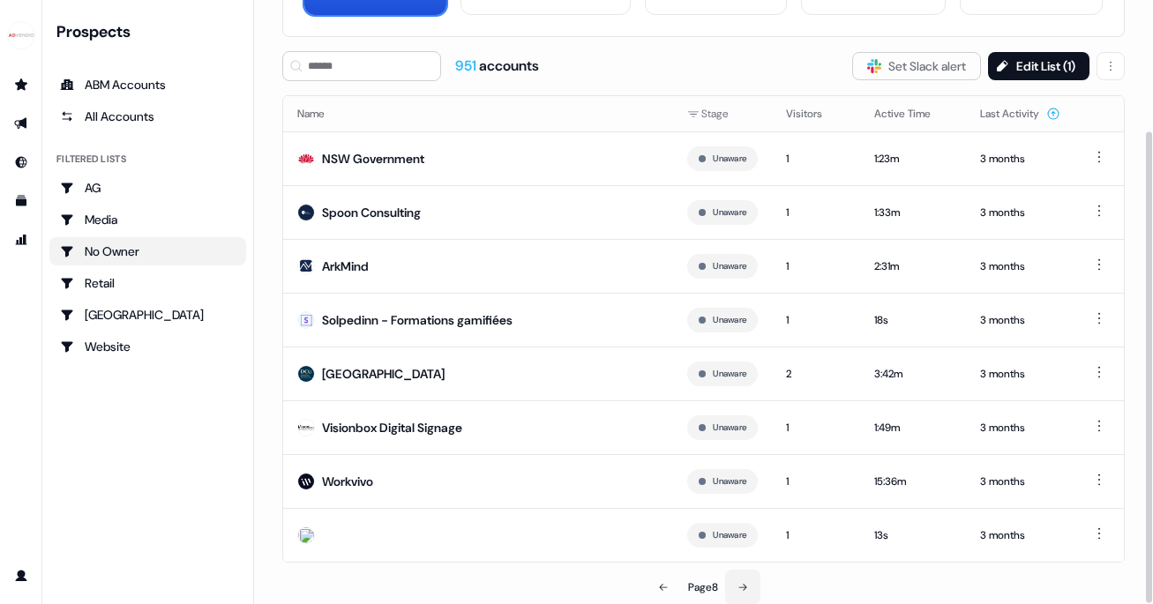
click at [753, 589] on button at bounding box center [742, 587] width 35 height 35
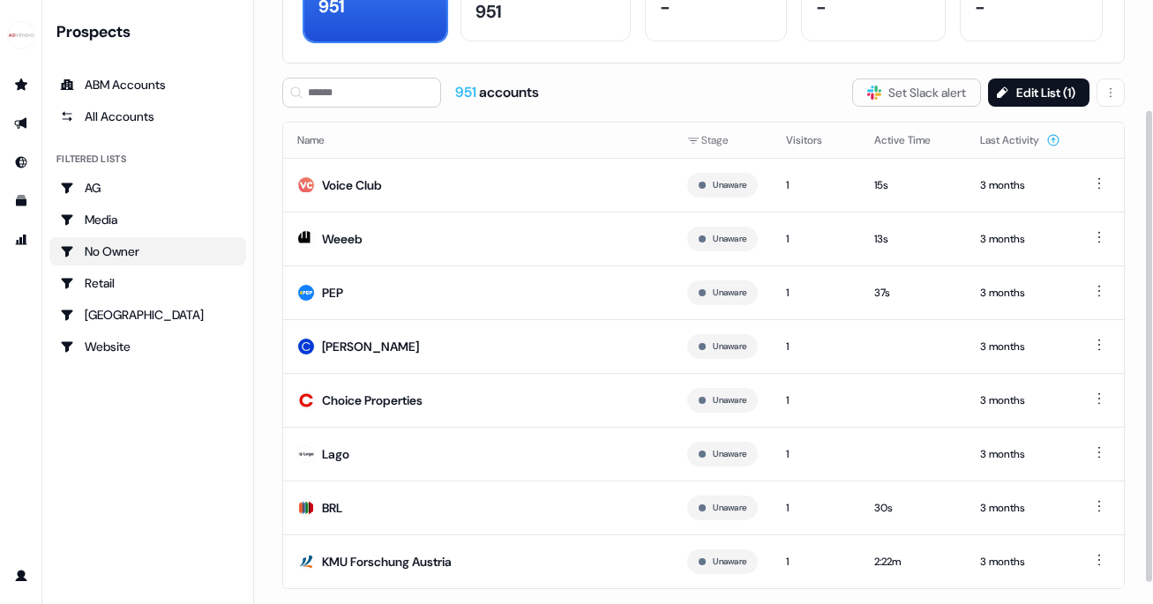
scroll to position [168, 0]
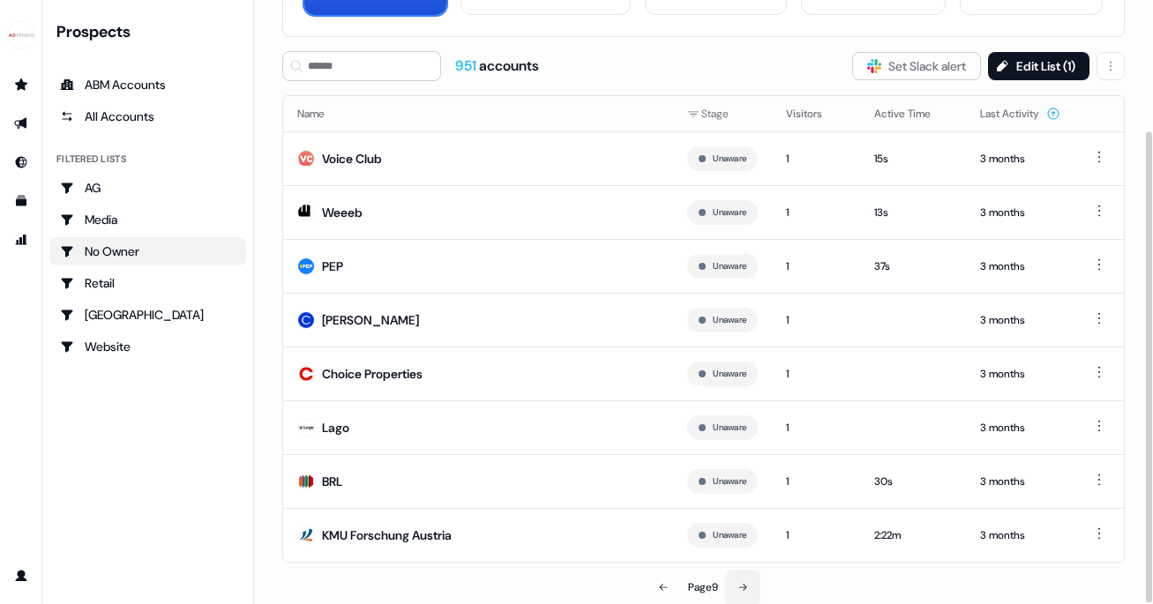
click at [751, 588] on button at bounding box center [742, 587] width 35 height 35
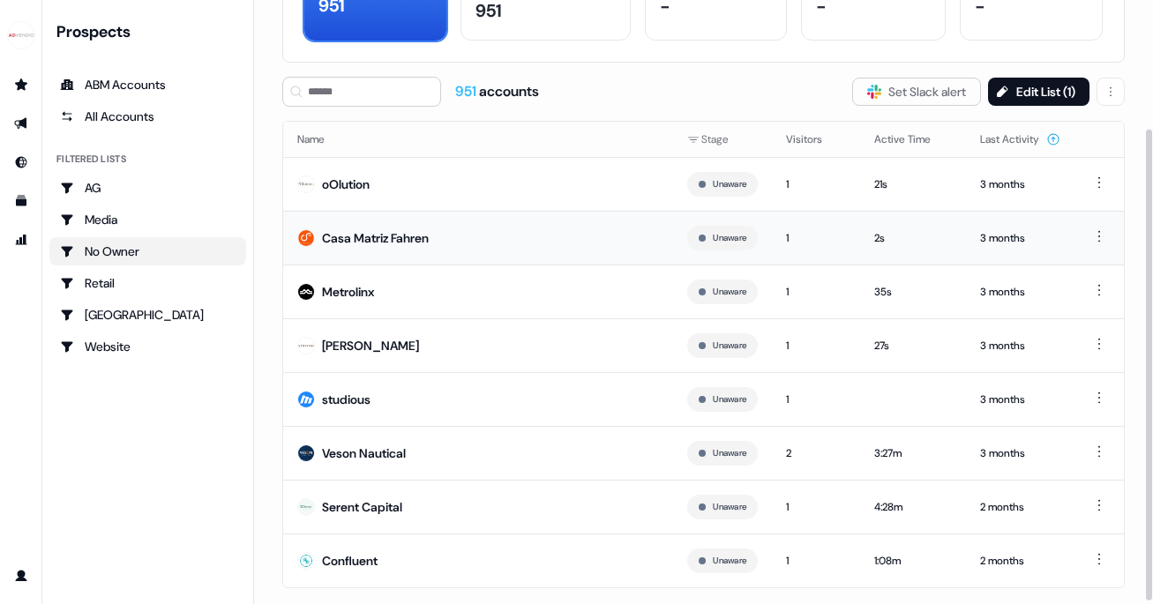
scroll to position [168, 0]
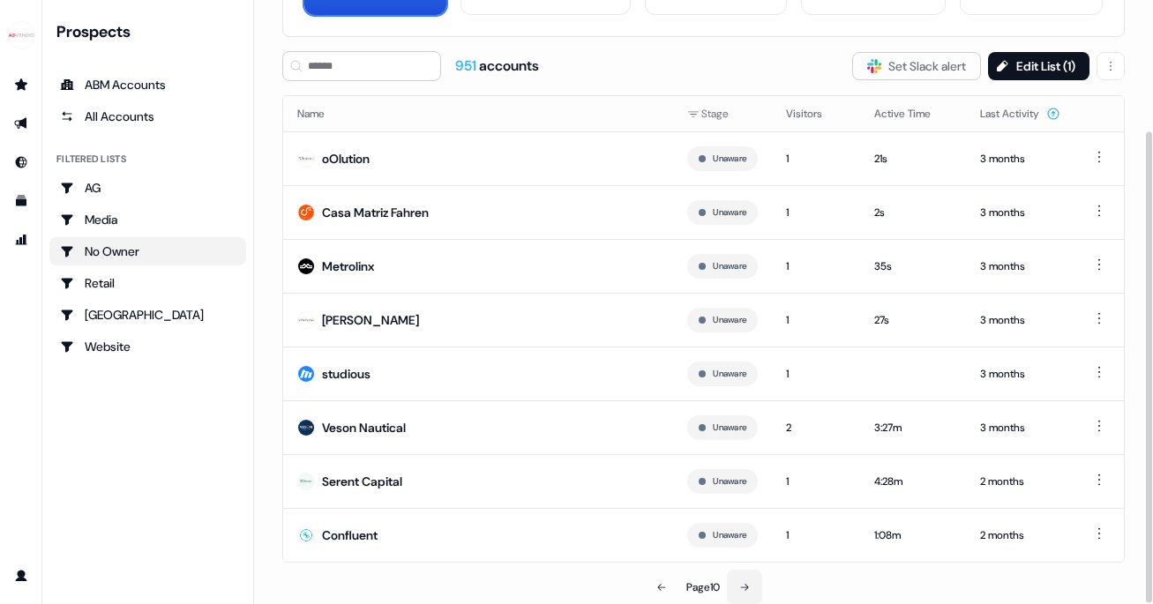
click at [744, 583] on icon at bounding box center [744, 587] width 11 height 11
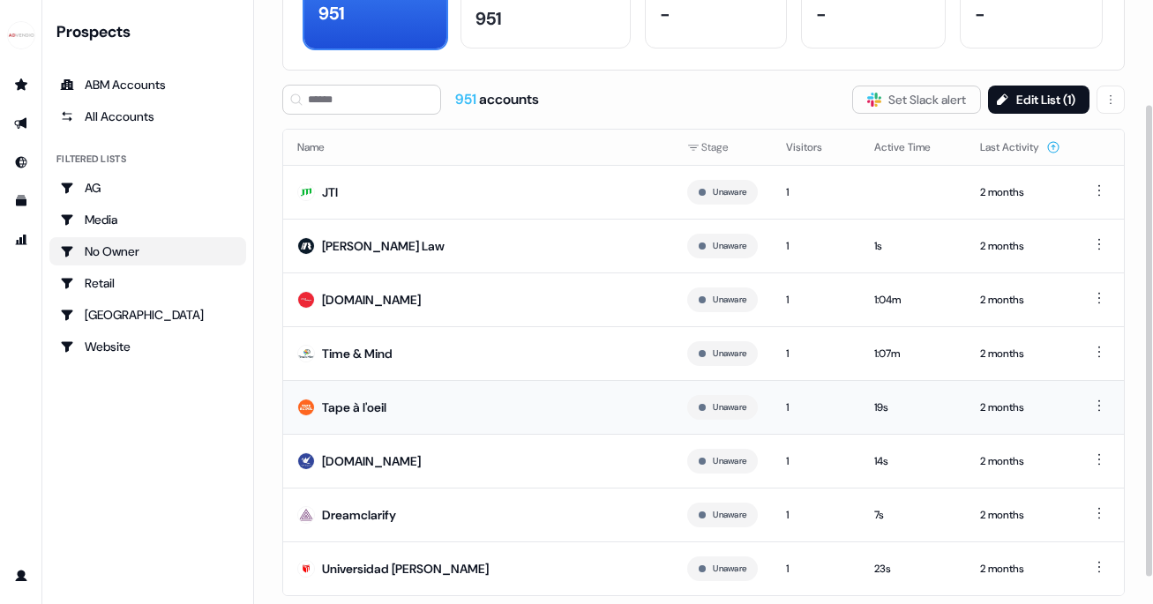
scroll to position [168, 0]
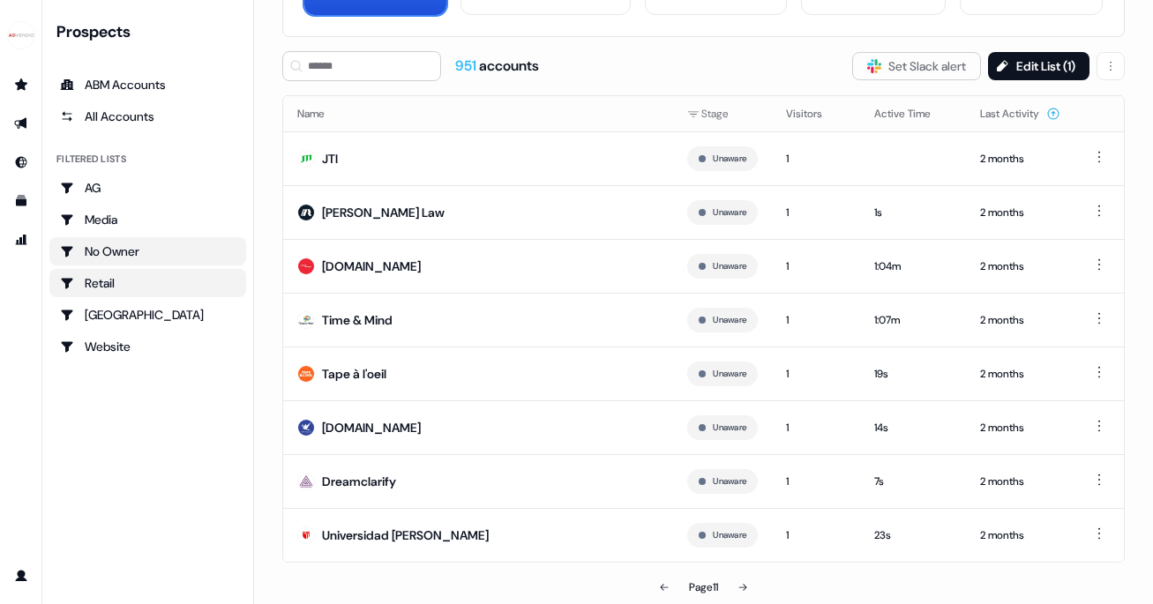
click at [131, 283] on div "Retail" at bounding box center [148, 283] width 176 height 18
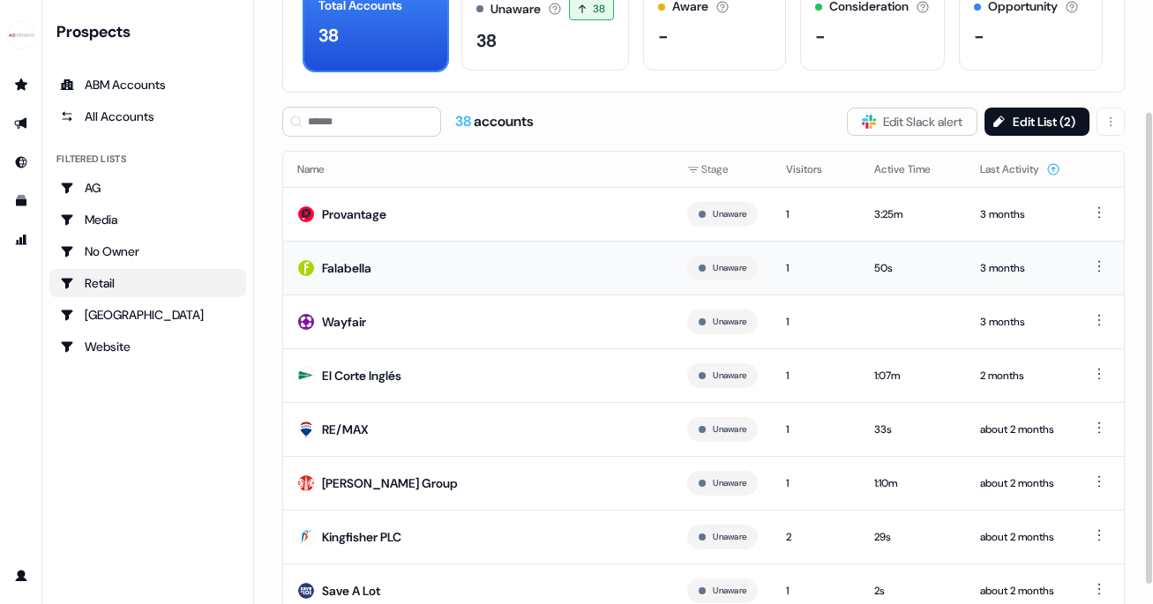
scroll to position [168, 0]
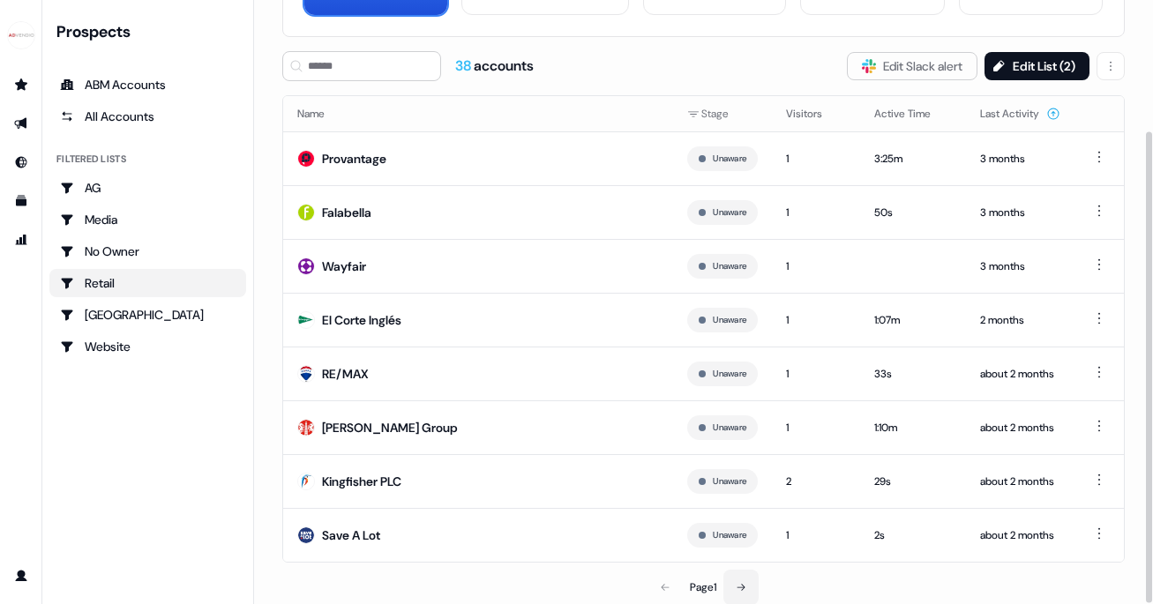
click at [746, 587] on icon at bounding box center [741, 587] width 11 height 11
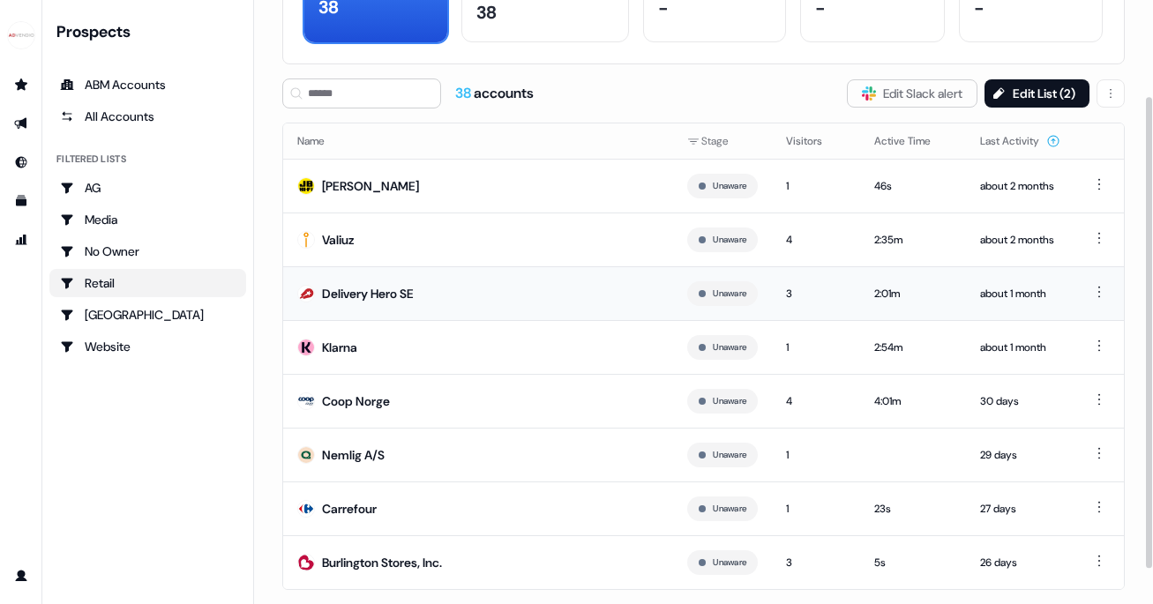
scroll to position [144, 0]
